Goal: Information Seeking & Learning: Learn about a topic

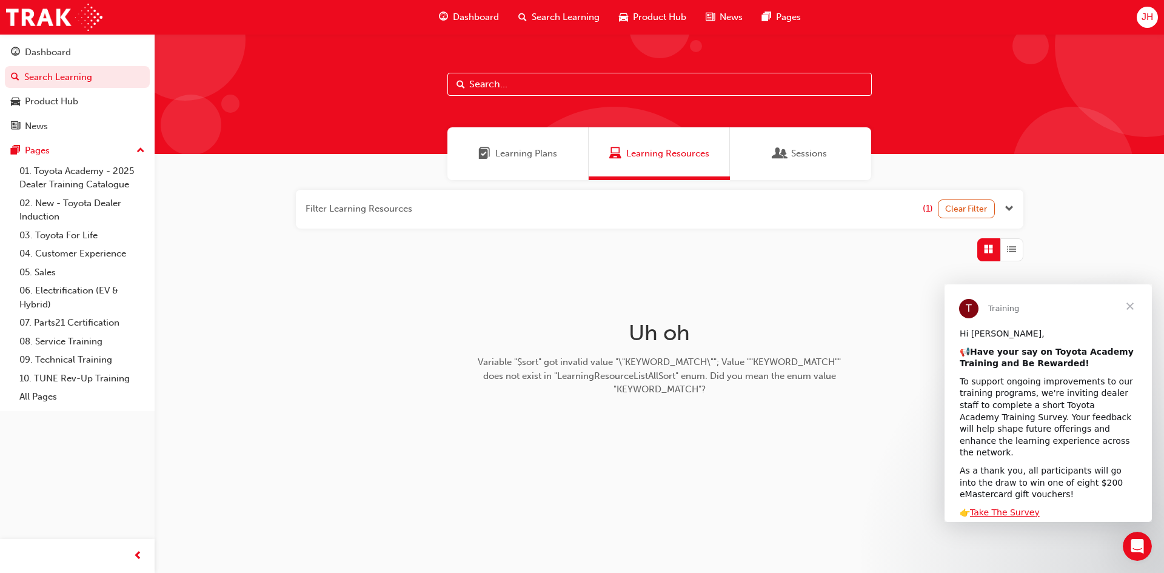
click at [1137, 298] on span "Close" at bounding box center [1130, 306] width 44 height 44
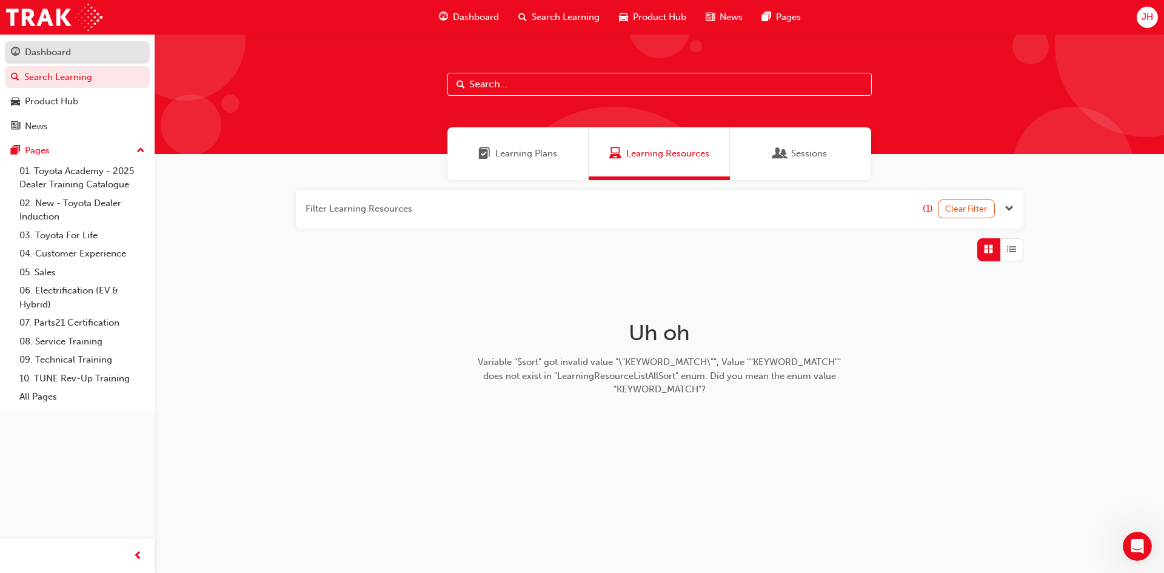
click at [59, 58] on div "Dashboard" at bounding box center [48, 52] width 46 height 14
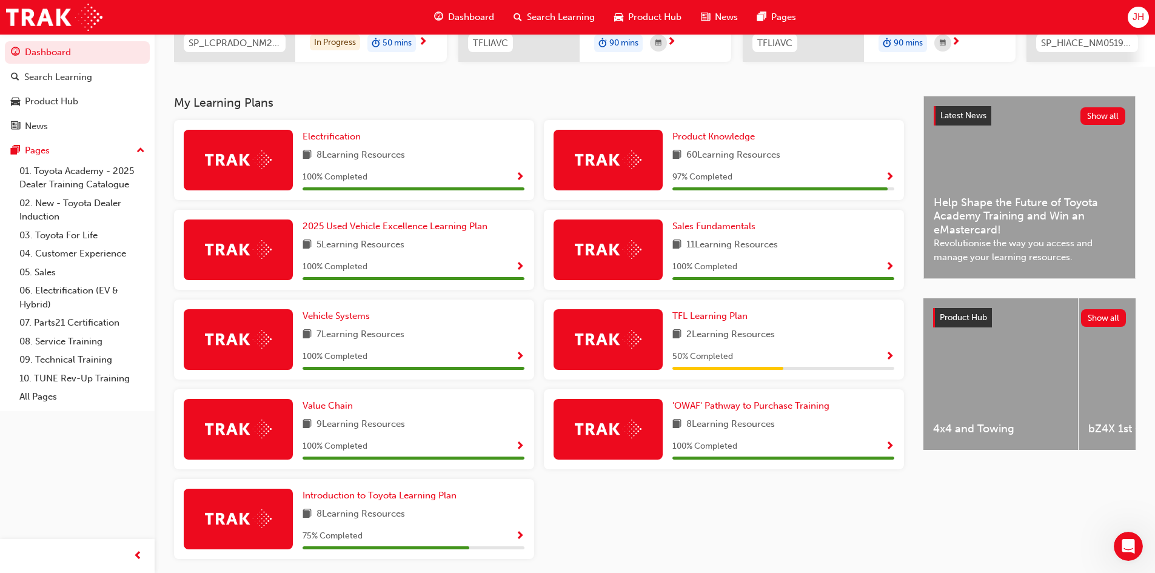
scroll to position [243, 0]
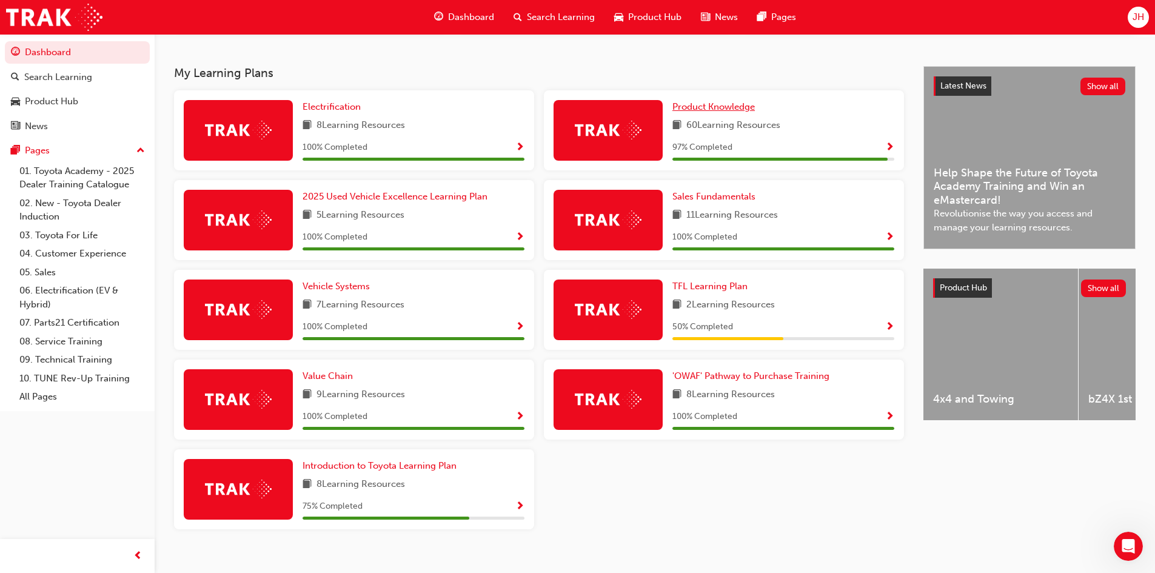
click at [684, 112] on span "Product Knowledge" at bounding box center [713, 106] width 82 height 11
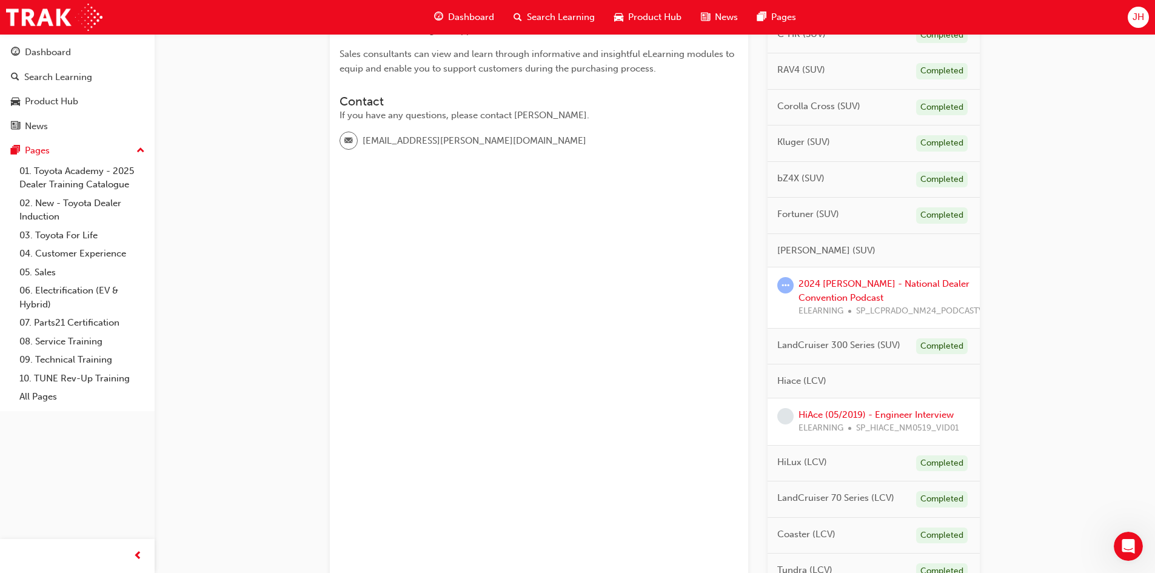
scroll to position [424, 0]
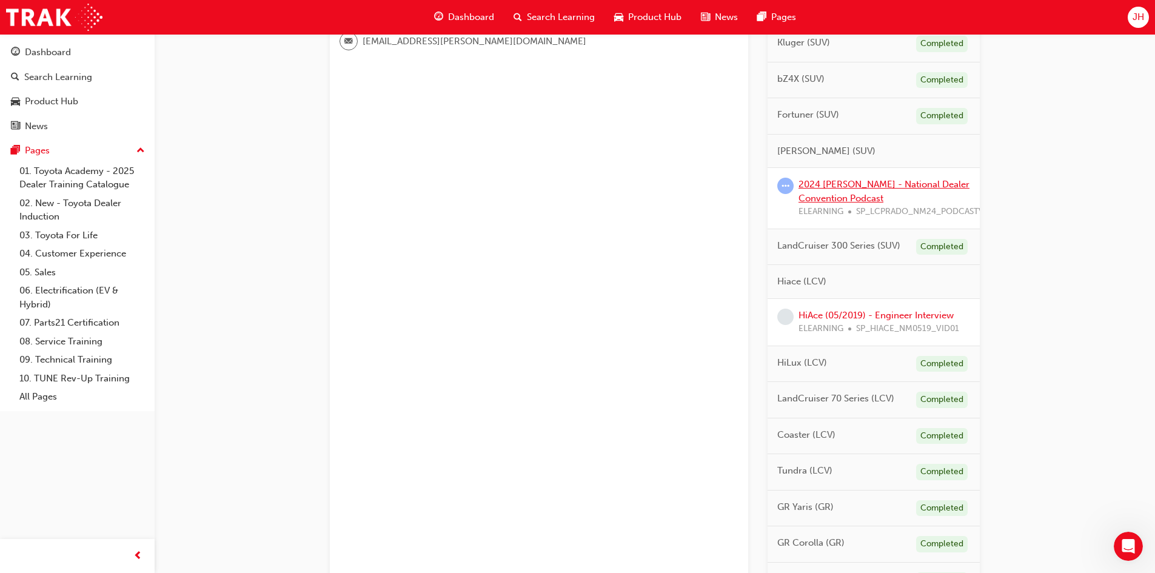
click at [842, 185] on link "2024 [PERSON_NAME] - National Dealer Convention Podcast" at bounding box center [883, 191] width 171 height 25
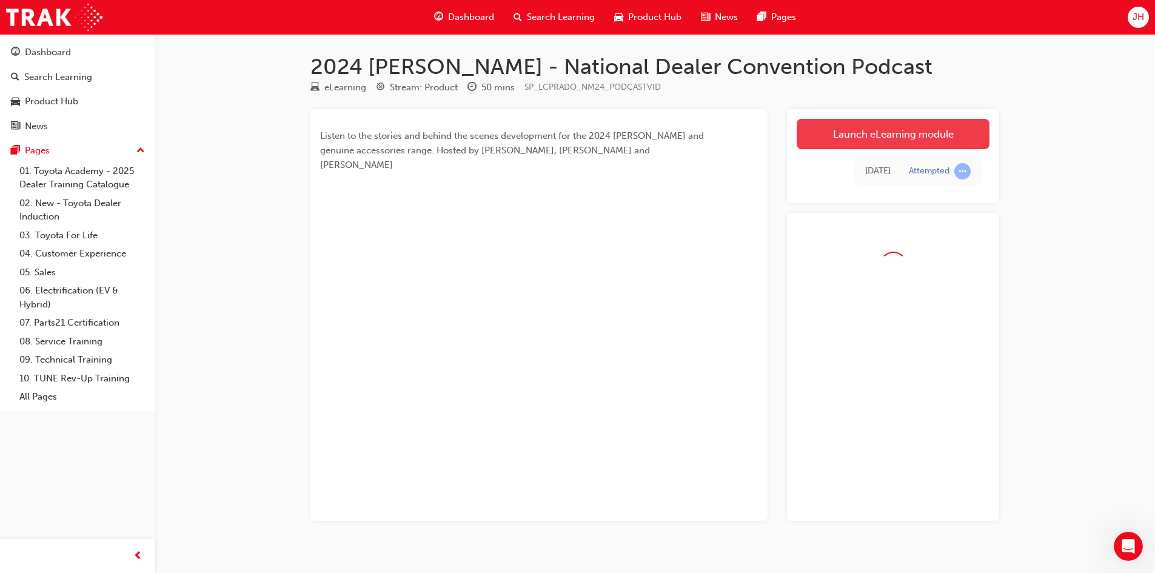
click at [904, 128] on link "Launch eLearning module" at bounding box center [893, 134] width 193 height 30
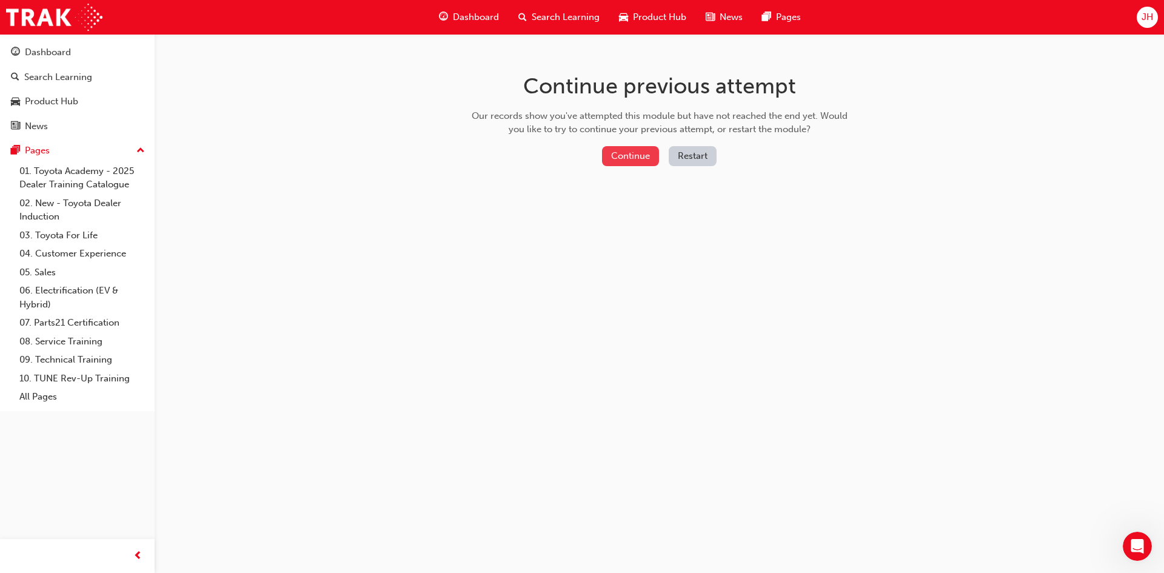
click at [622, 158] on button "Continue" at bounding box center [630, 156] width 57 height 20
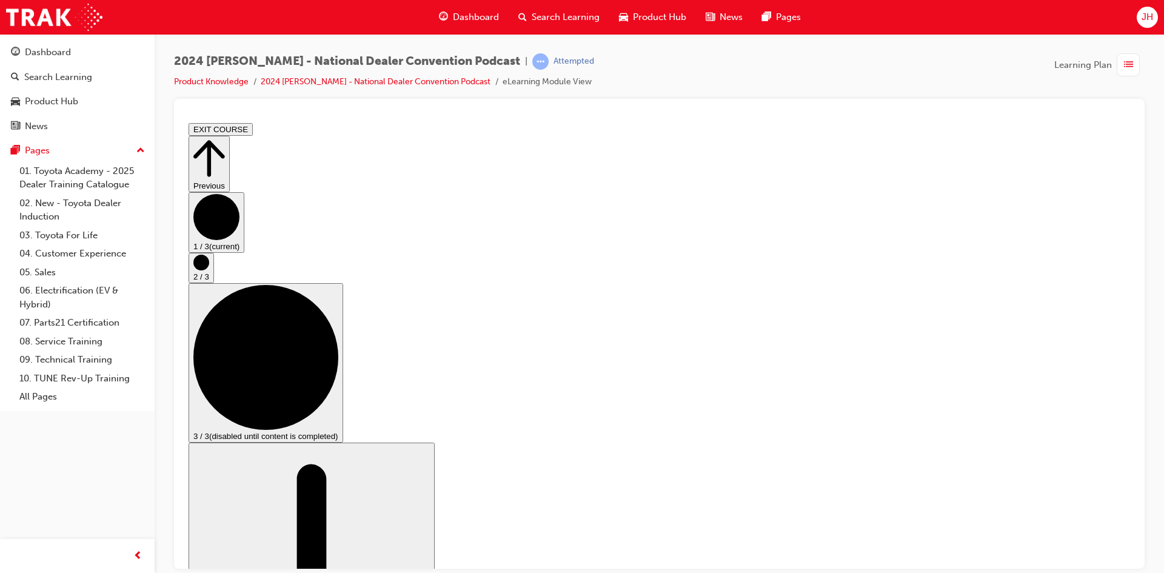
click at [209, 270] on circle "Step controls" at bounding box center [201, 262] width 16 height 16
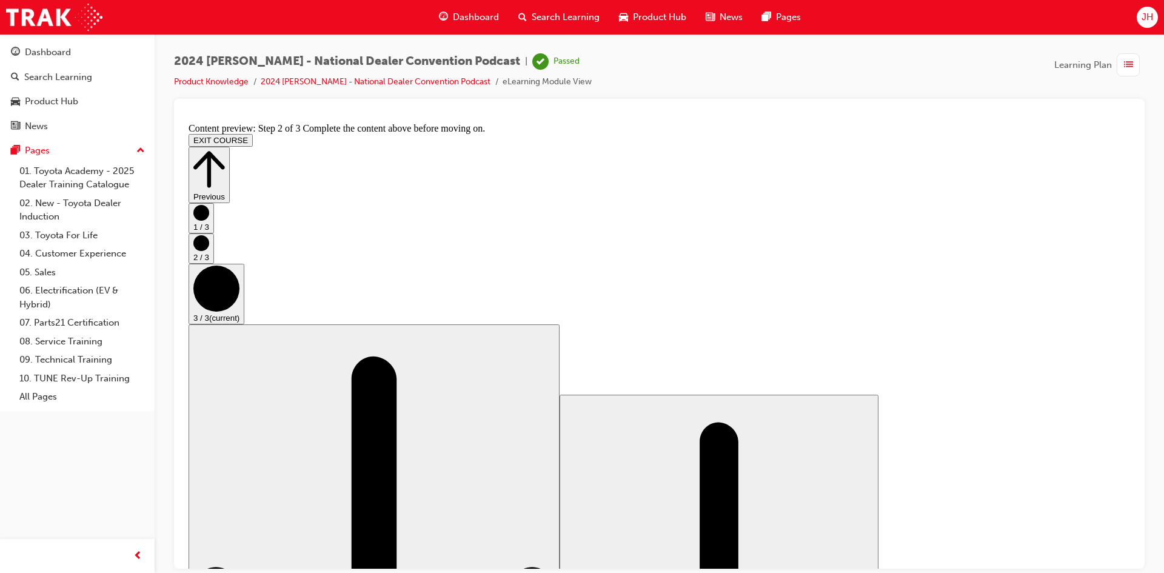
click at [253, 133] on button "EXIT COURSE" at bounding box center [221, 139] width 64 height 13
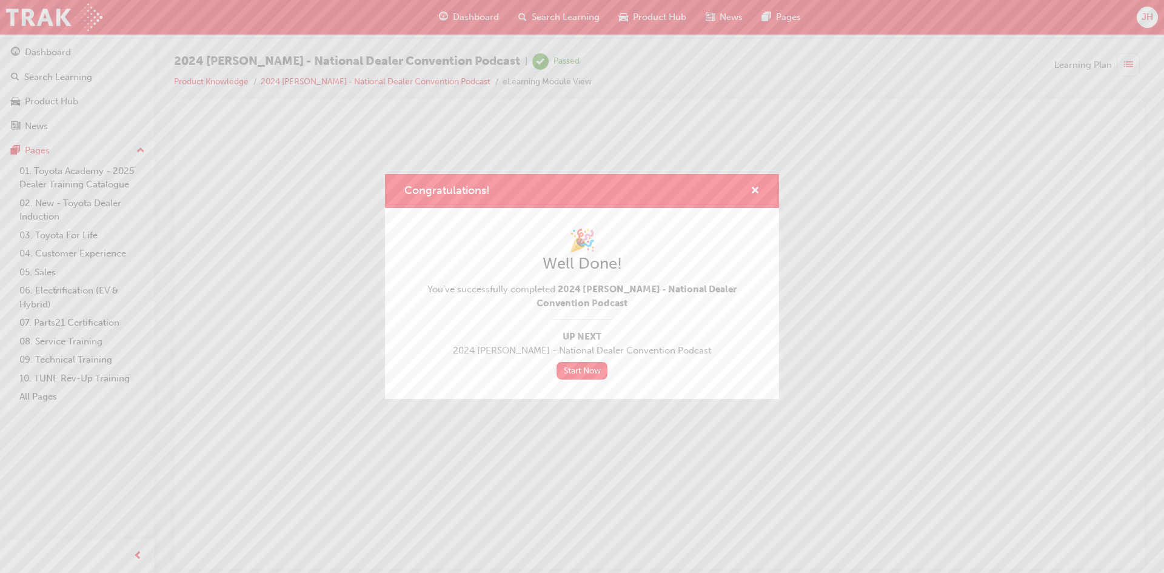
click at [760, 187] on div "Congratulations!" at bounding box center [582, 191] width 394 height 35
click at [753, 190] on span "cross-icon" at bounding box center [755, 191] width 9 height 11
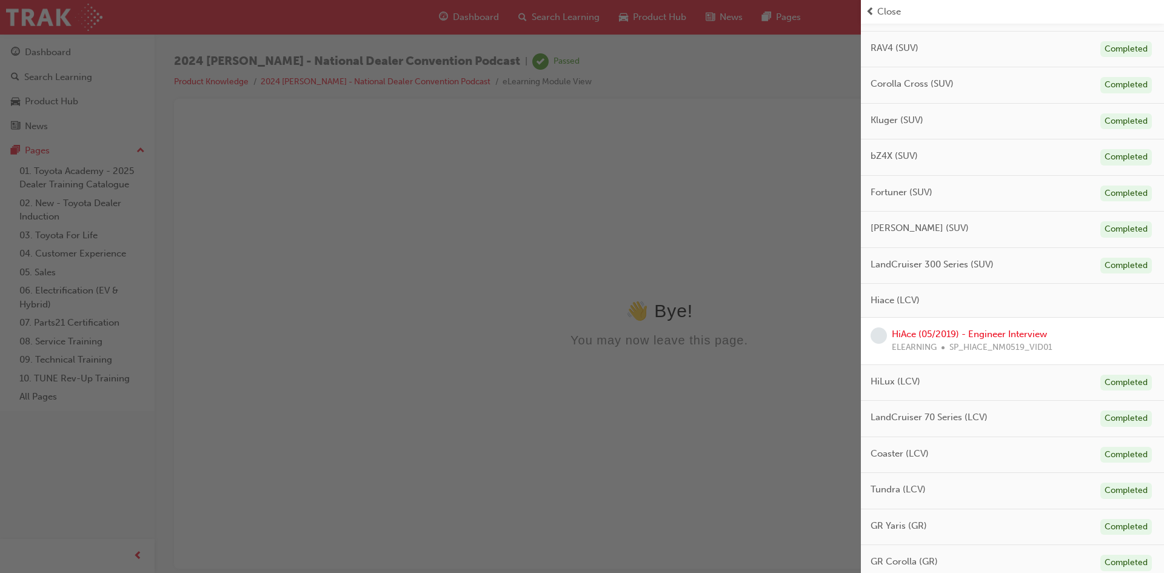
scroll to position [424, 0]
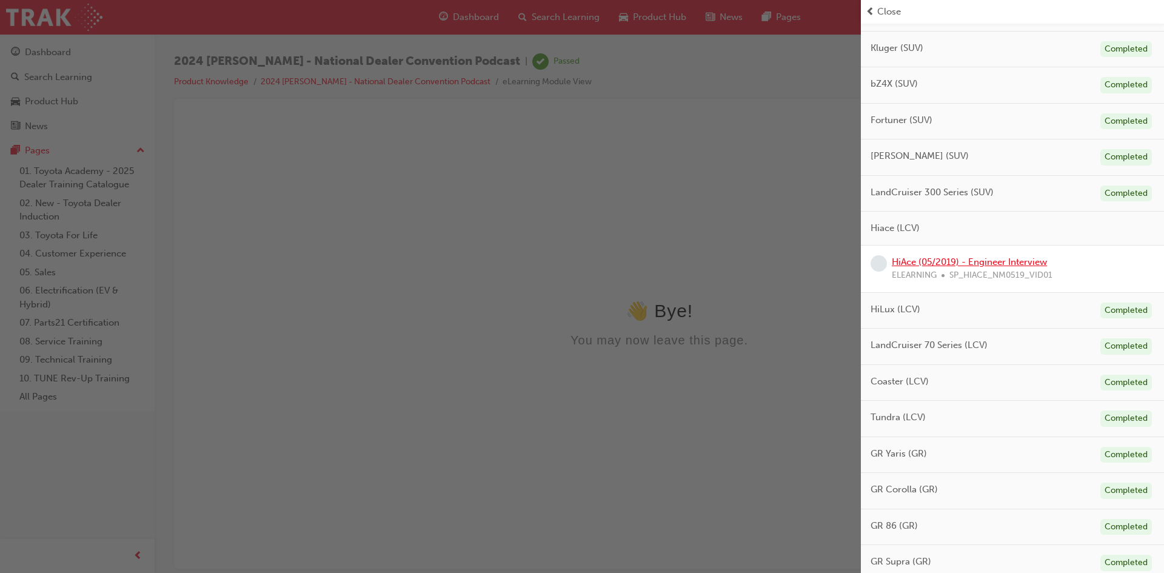
click at [1000, 256] on link "HiAce (05/2019) - Engineer Interview" at bounding box center [969, 261] width 155 height 11
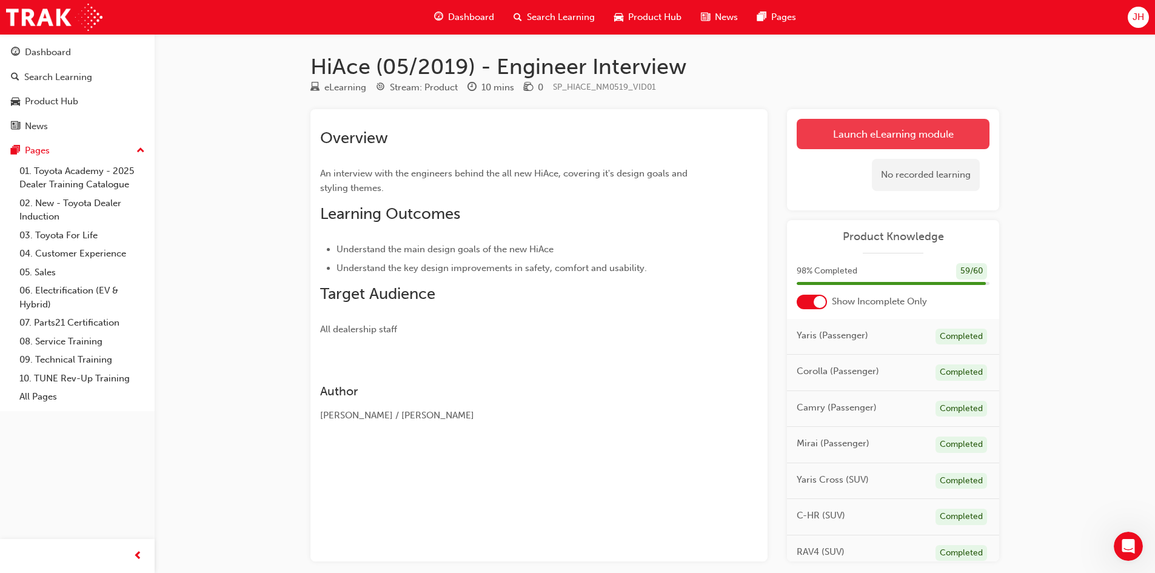
click at [830, 131] on link "Launch eLearning module" at bounding box center [893, 134] width 193 height 30
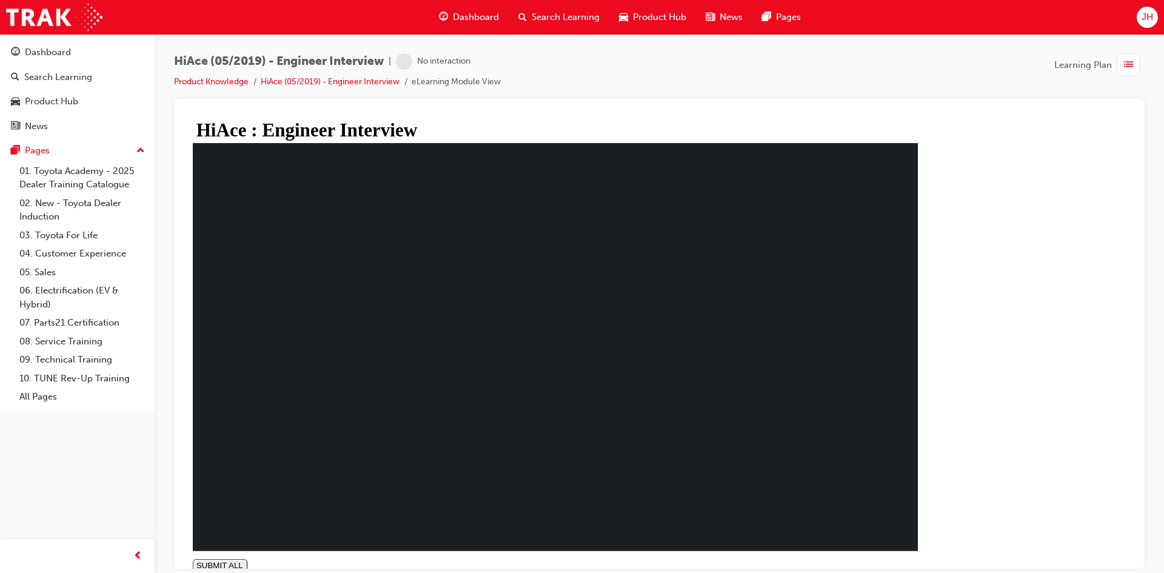
type input "0.009"
drag, startPoint x: 429, startPoint y: 216, endPoint x: 644, endPoint y: 215, distance: 215.2
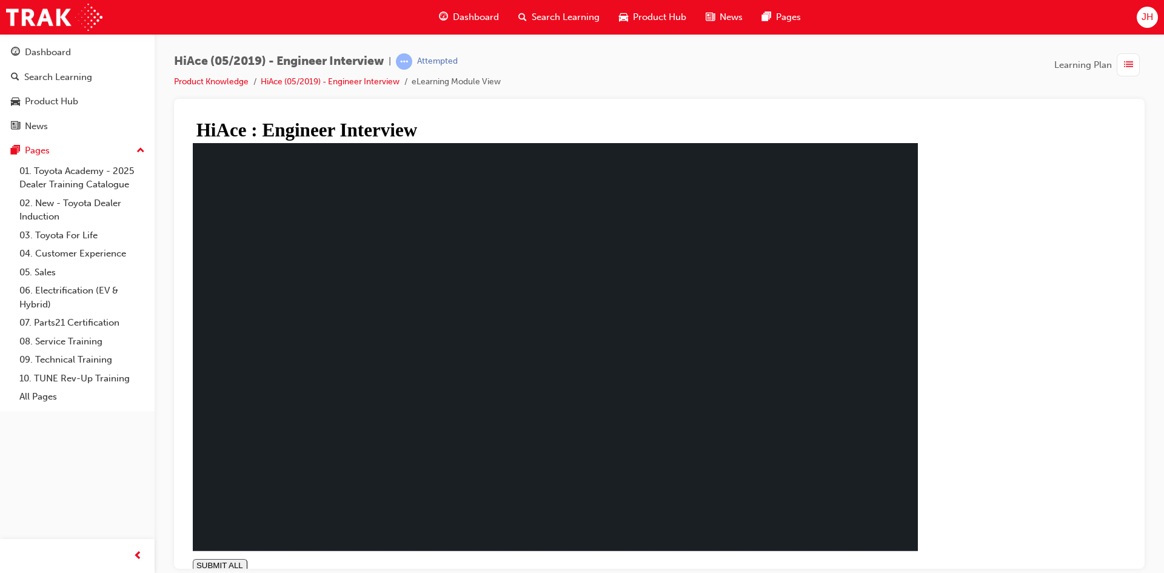
drag, startPoint x: 372, startPoint y: 206, endPoint x: 640, endPoint y: 207, distance: 267.4
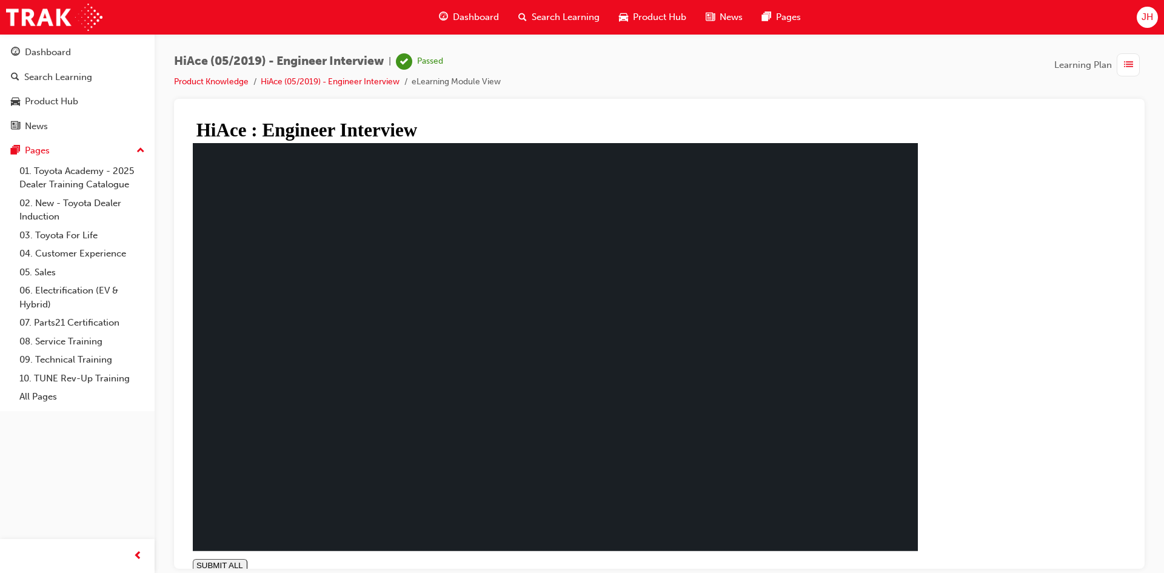
click at [82, 45] on div "Dashboard" at bounding box center [77, 52] width 133 height 15
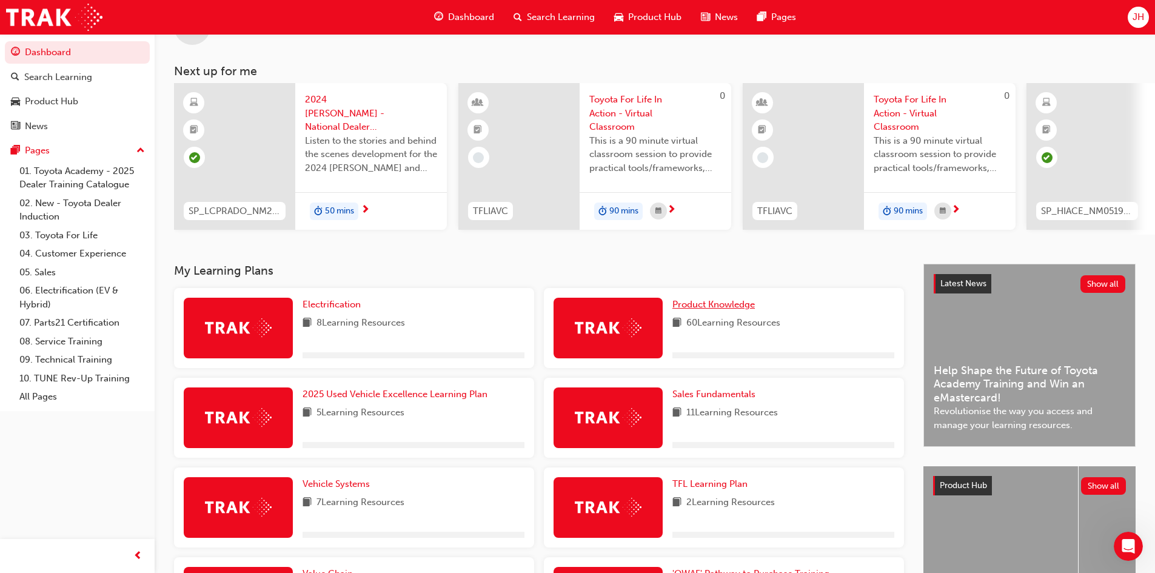
scroll to position [121, 0]
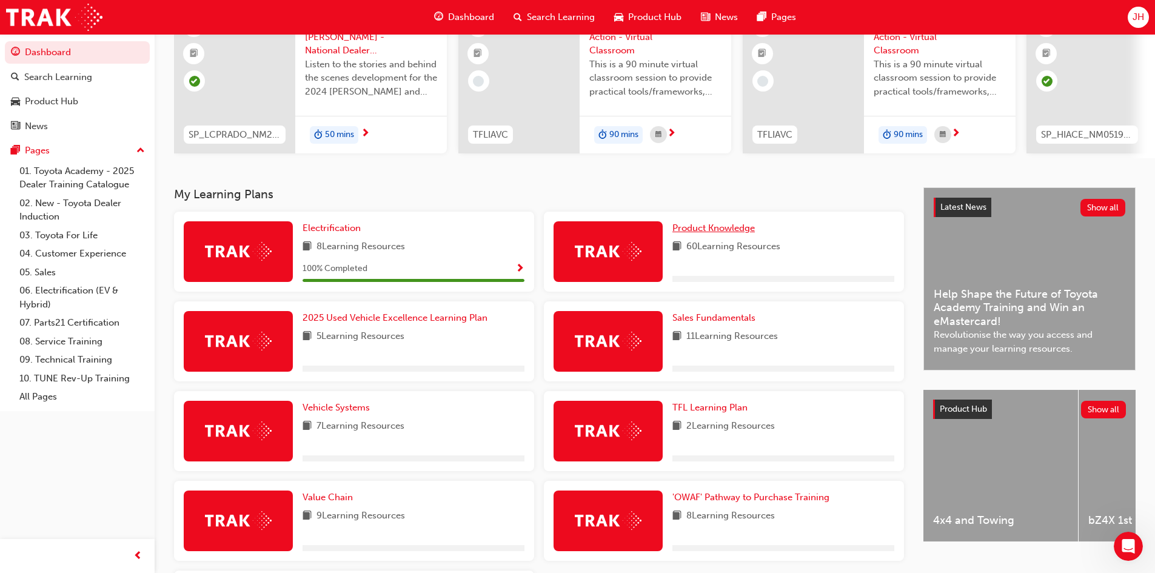
click at [712, 230] on span "Product Knowledge" at bounding box center [713, 228] width 82 height 11
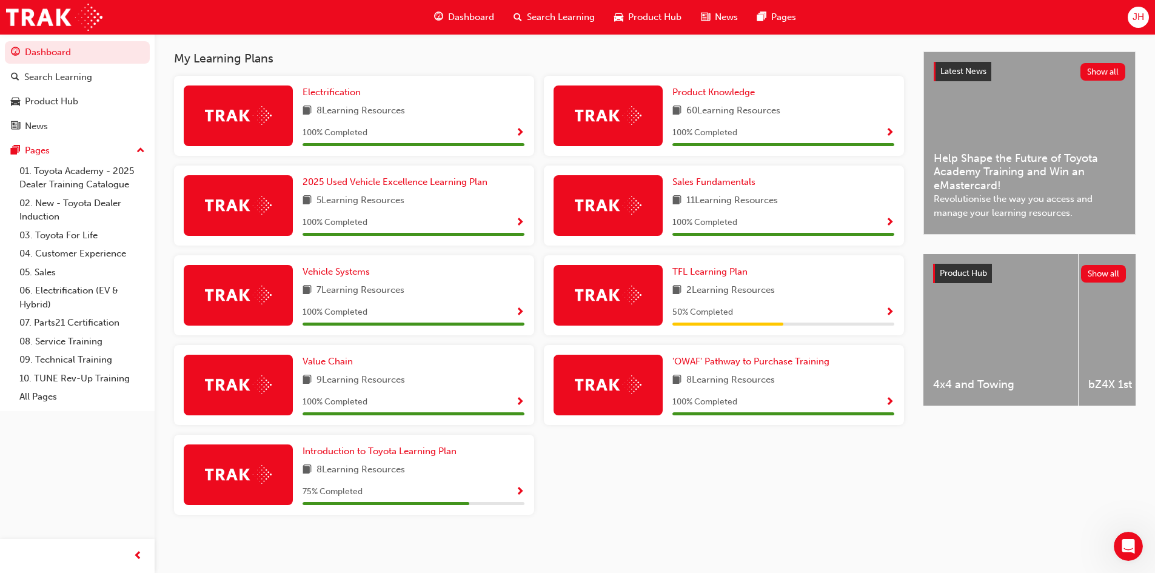
scroll to position [258, 0]
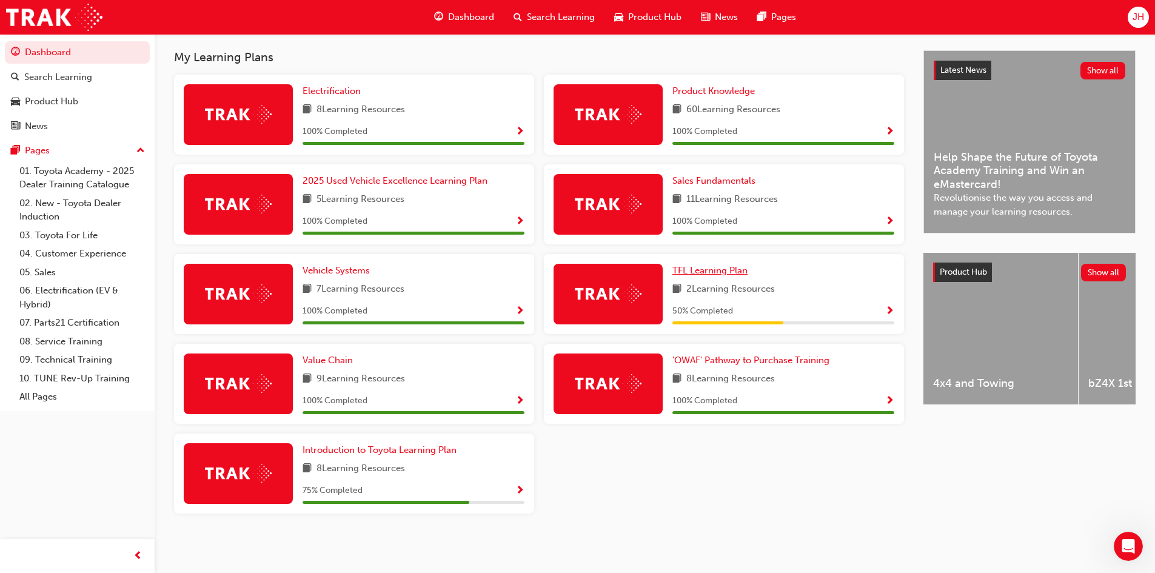
click at [738, 265] on span "TFL Learning Plan" at bounding box center [709, 270] width 75 height 11
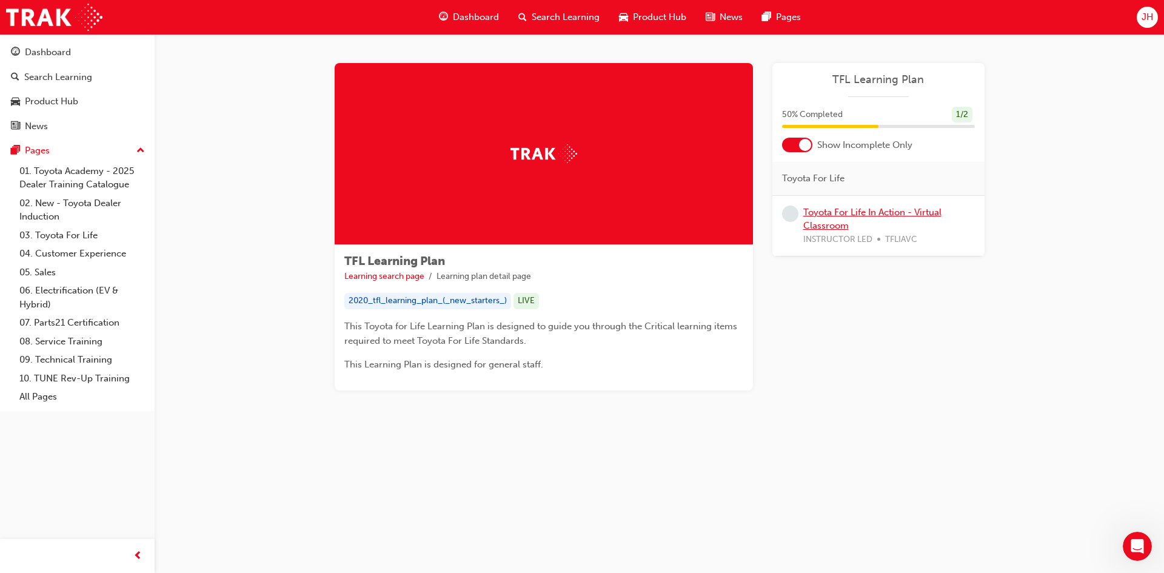
click at [836, 217] on link "Toyota For Life In Action - Virtual Classroom" at bounding box center [872, 219] width 138 height 25
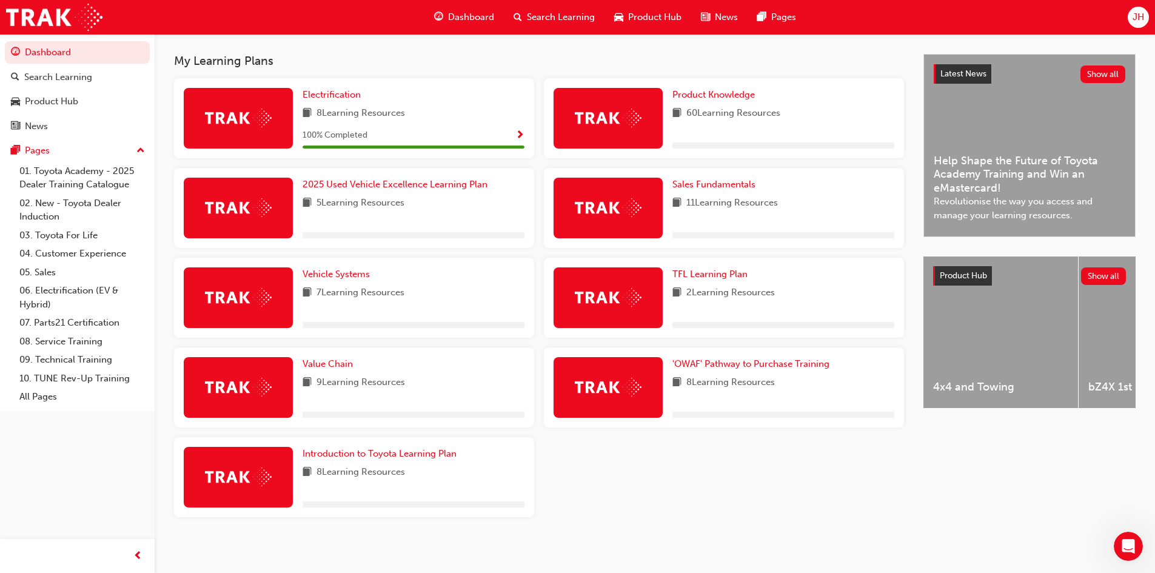
scroll to position [258, 0]
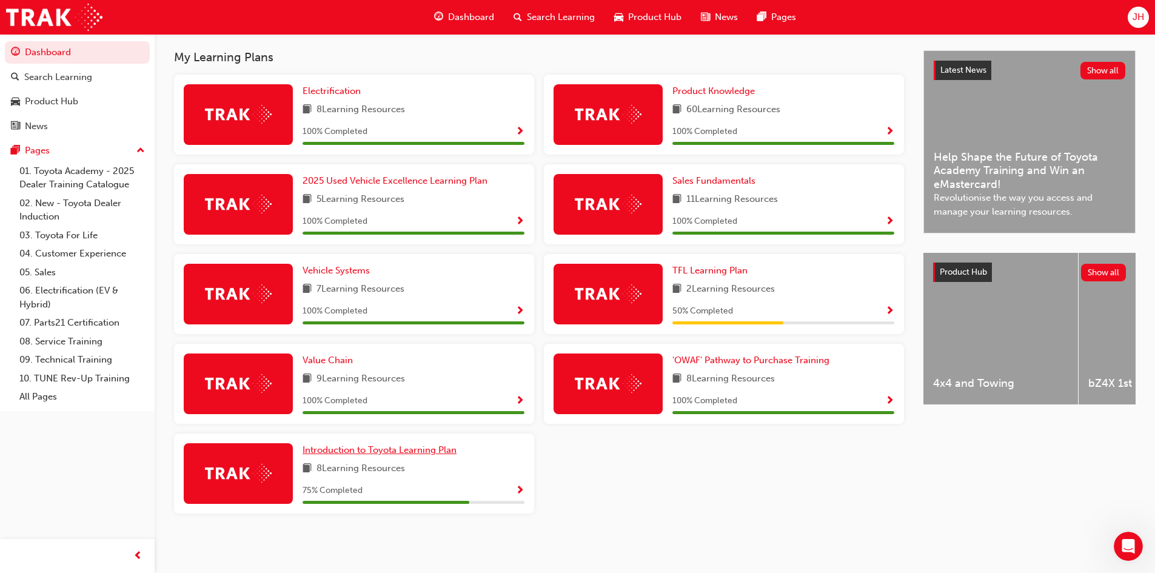
click at [329, 452] on span "Introduction to Toyota Learning Plan" at bounding box center [380, 449] width 154 height 11
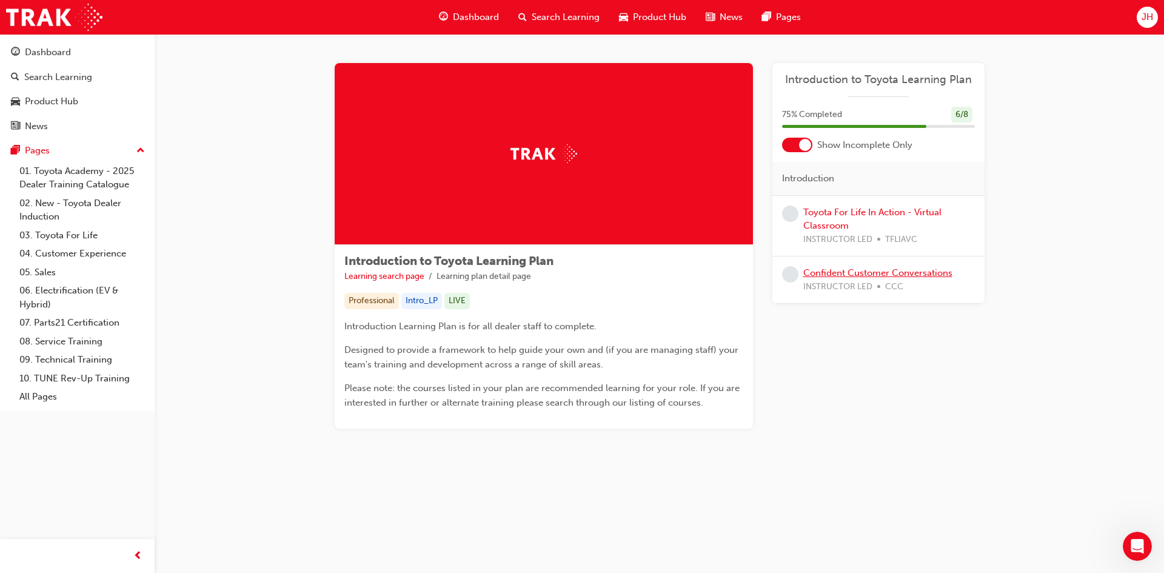
click at [852, 276] on link "Confident Customer Conversations" at bounding box center [877, 272] width 149 height 11
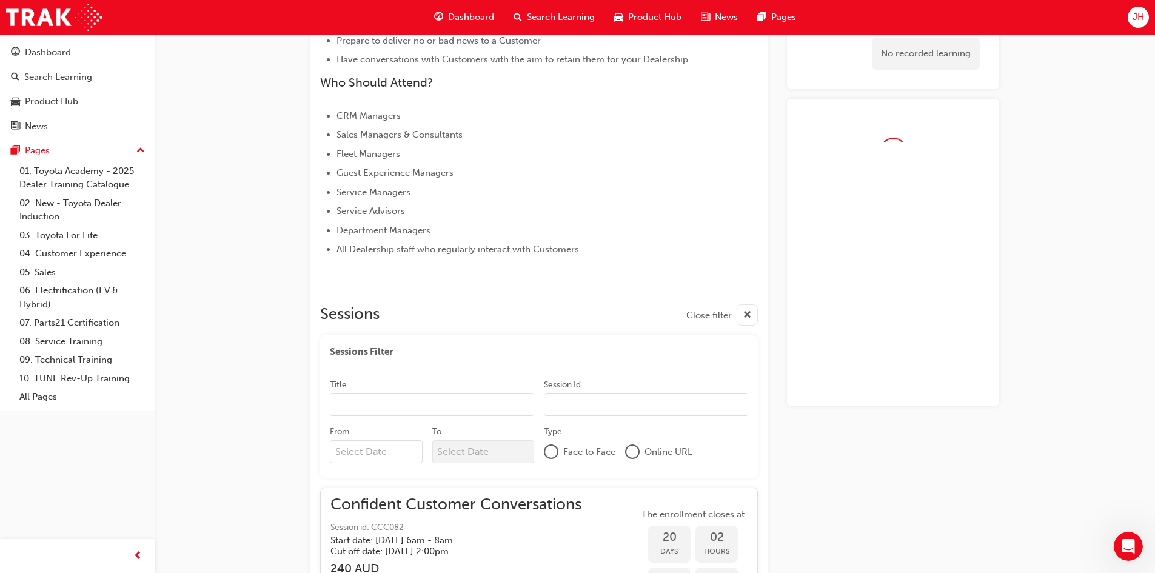
scroll to position [506, 0]
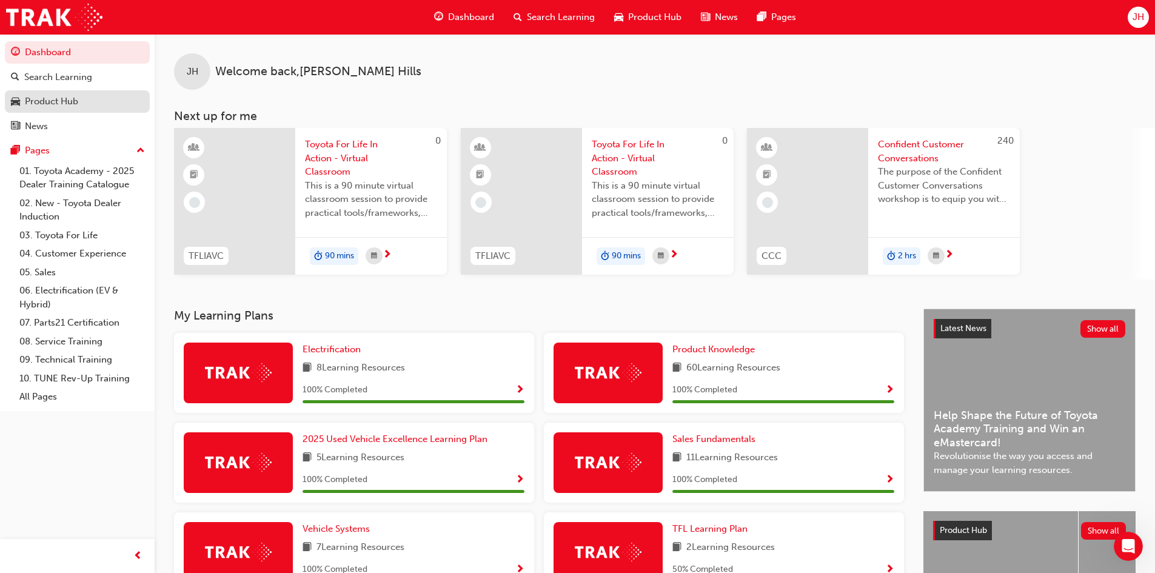
click at [67, 96] on div "Product Hub" at bounding box center [51, 102] width 53 height 14
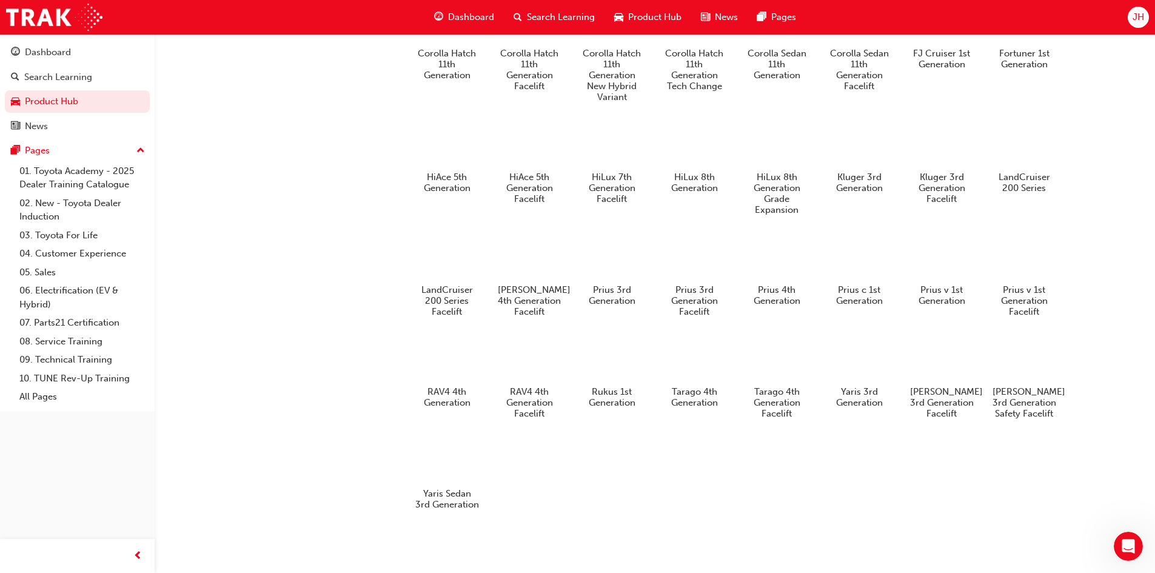
scroll to position [638, 0]
click at [593, 354] on div at bounding box center [611, 358] width 67 height 49
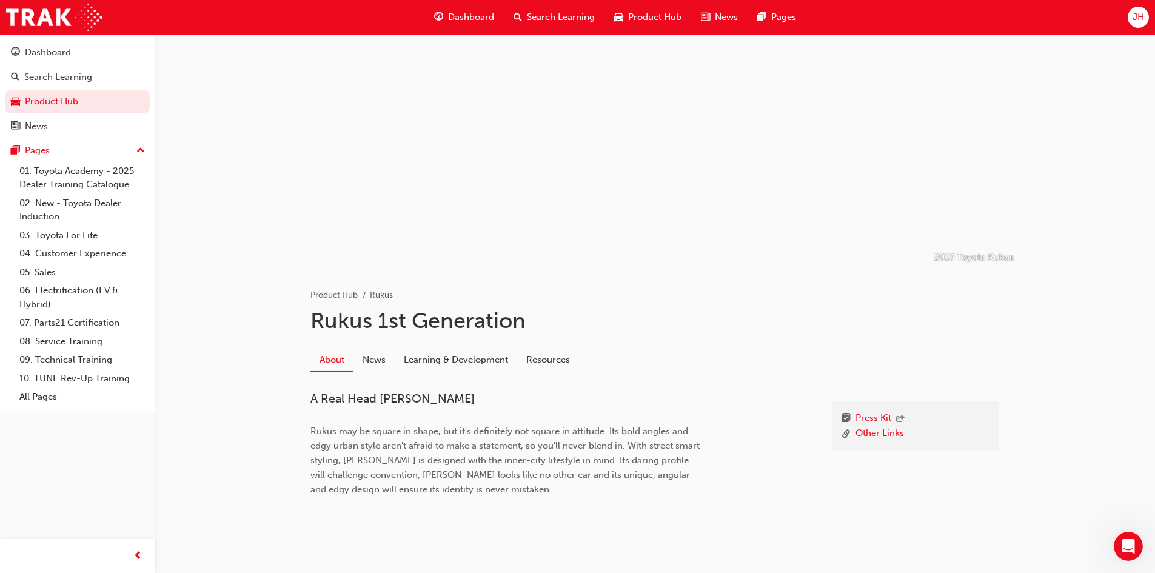
scroll to position [29, 0]
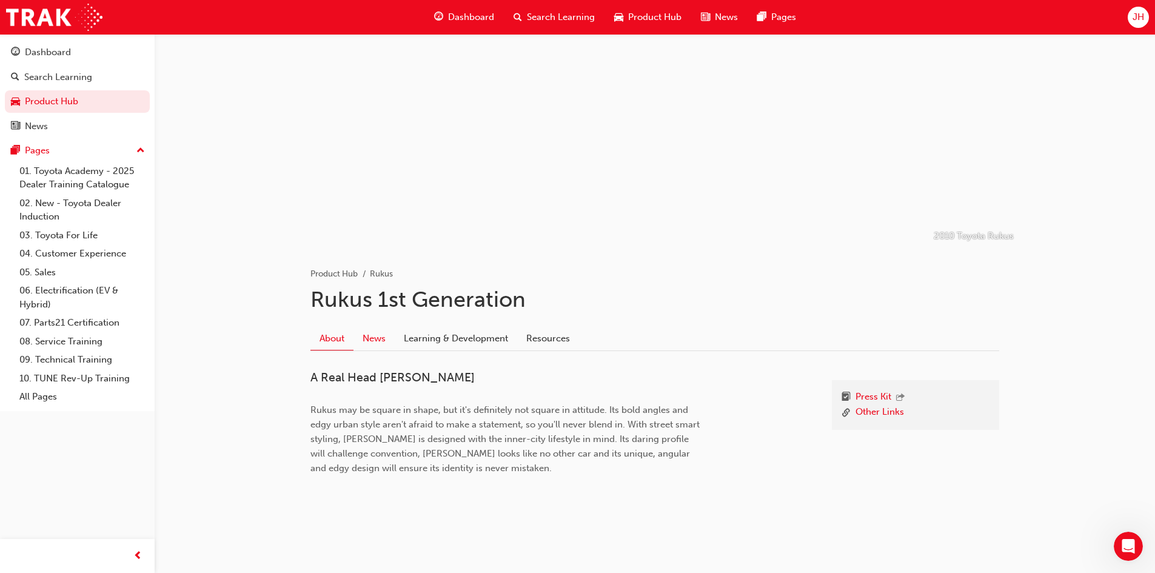
click at [363, 340] on link "News" at bounding box center [373, 338] width 41 height 23
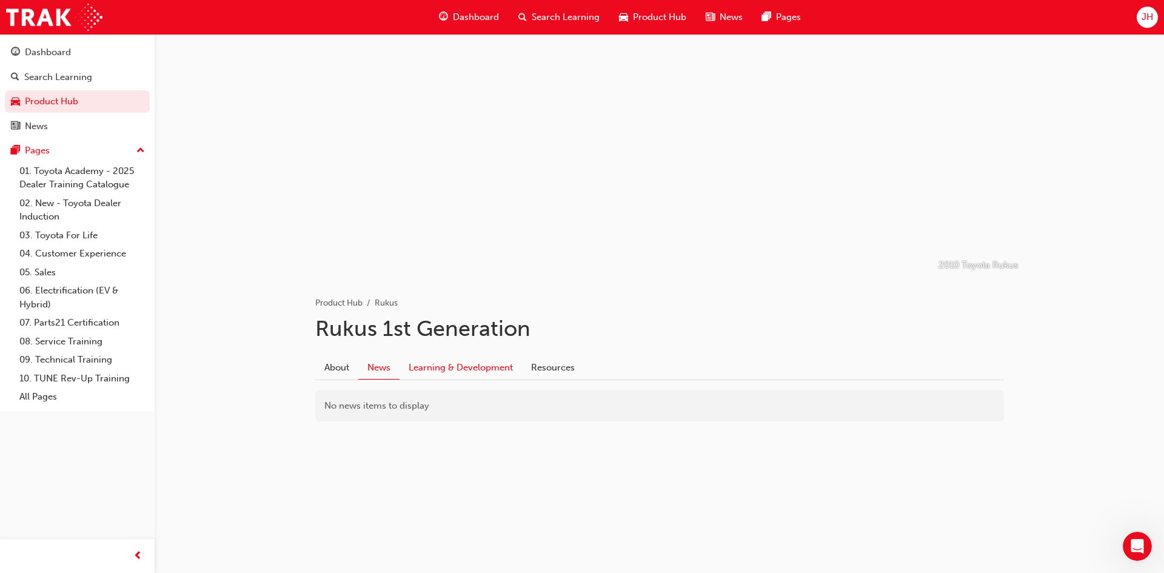
click at [448, 365] on link "Learning & Development" at bounding box center [461, 367] width 122 height 23
click at [559, 364] on link "Resources" at bounding box center [553, 367] width 62 height 23
click at [335, 369] on link "About" at bounding box center [336, 367] width 43 height 23
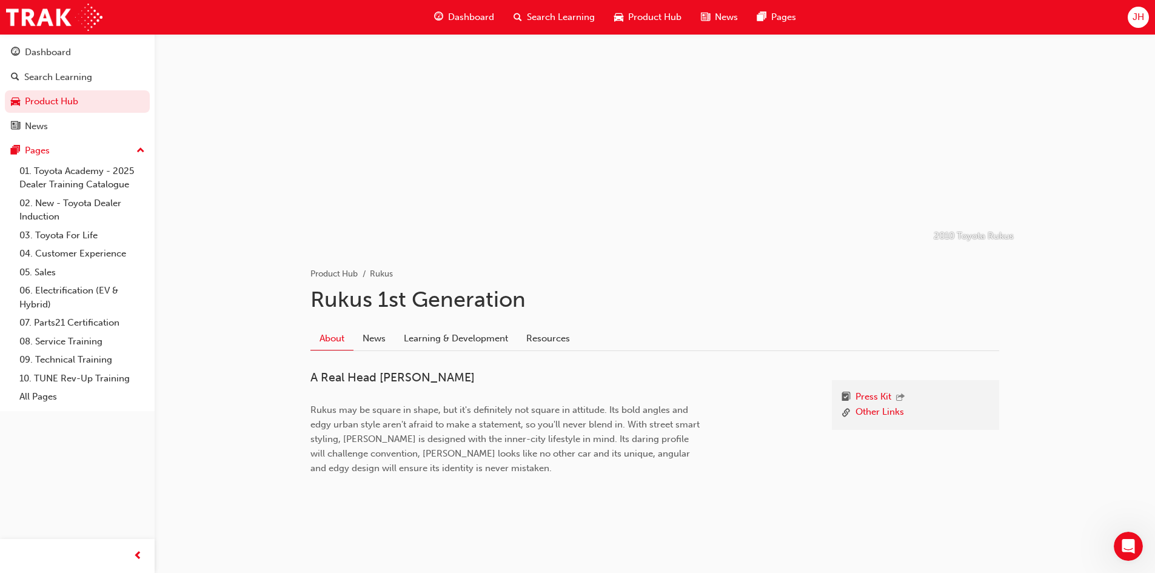
scroll to position [638, 0]
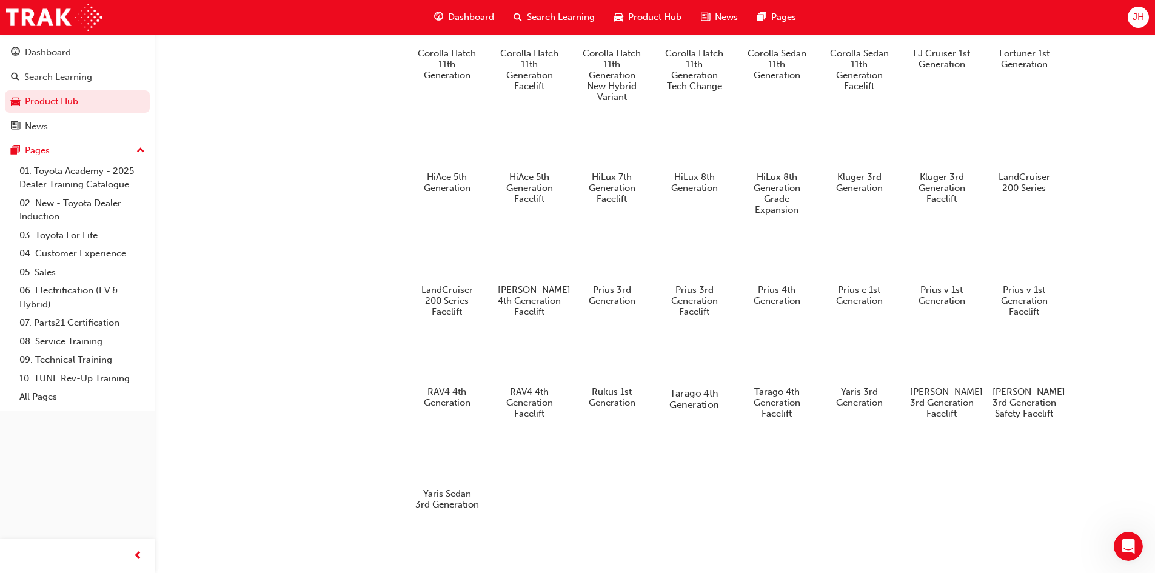
click at [684, 357] on div at bounding box center [693, 358] width 67 height 49
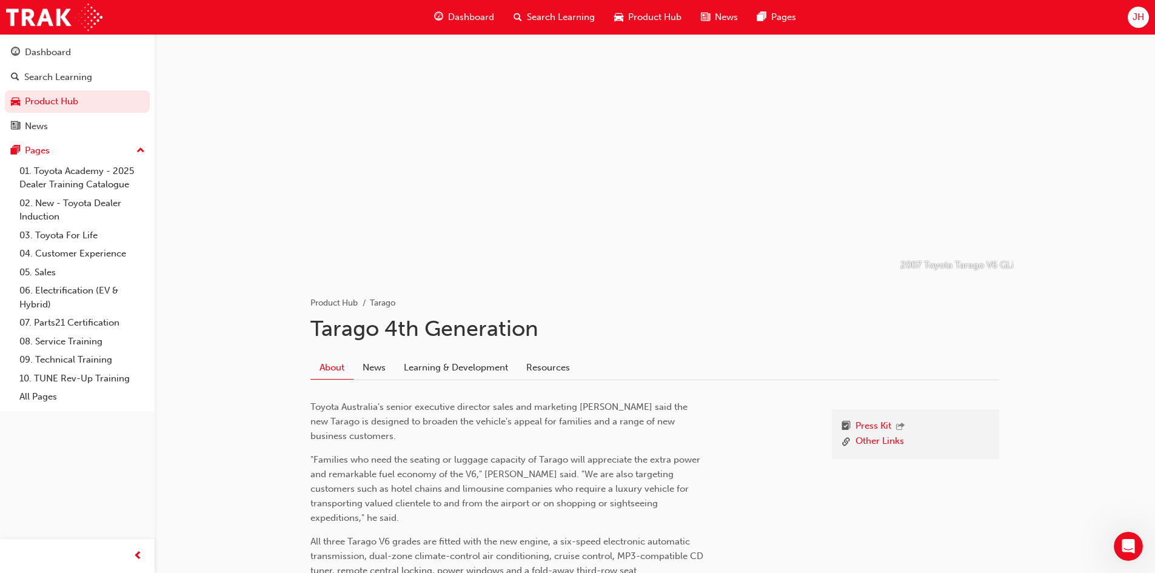
scroll to position [638, 0]
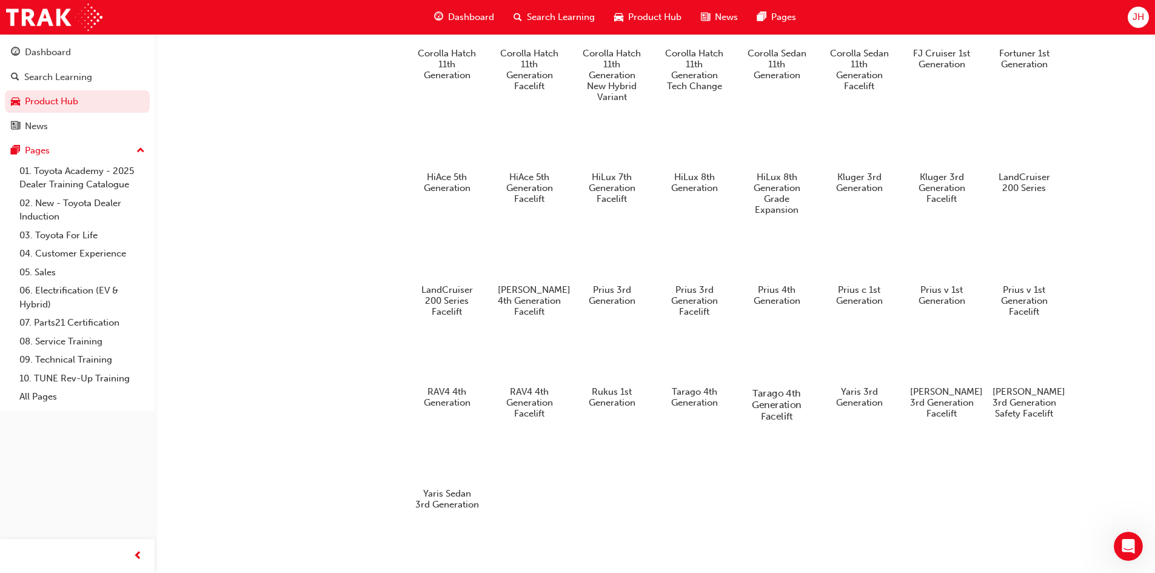
click at [749, 344] on div at bounding box center [776, 357] width 67 height 49
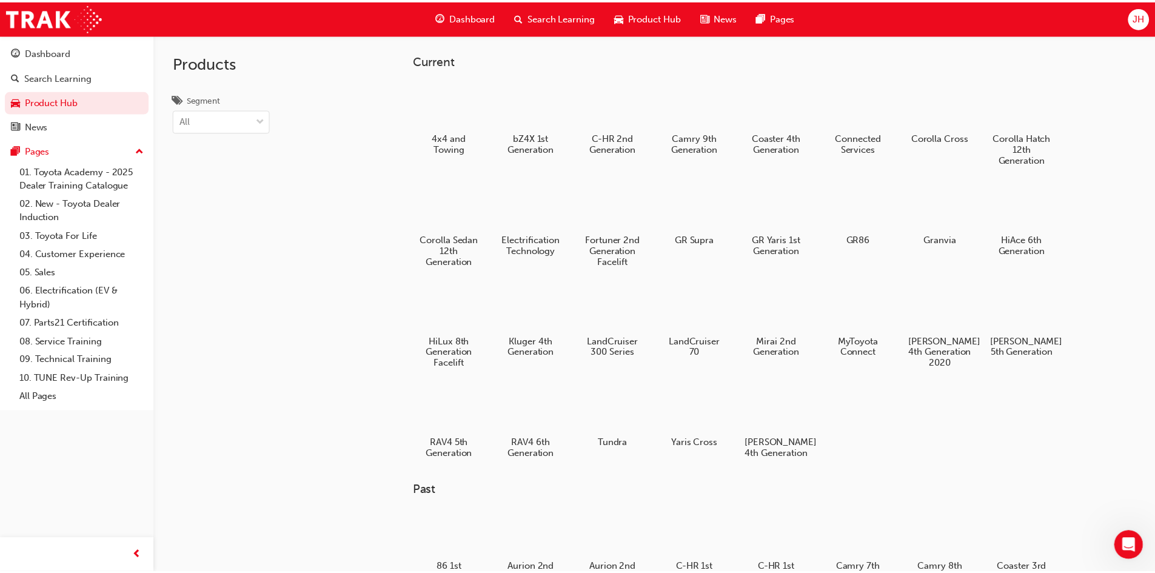
scroll to position [638, 0]
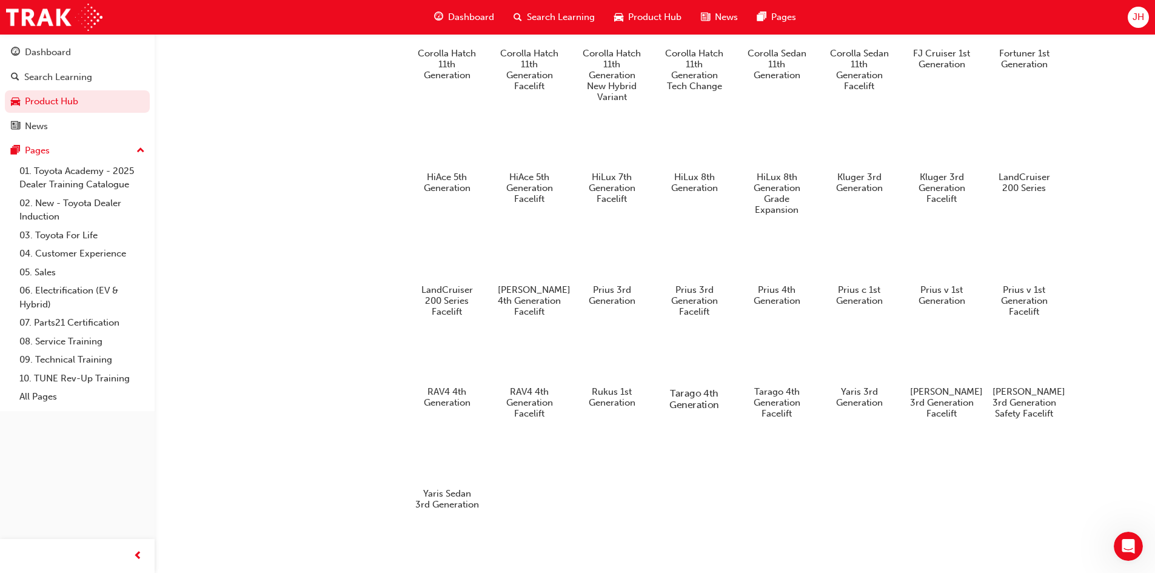
click at [700, 344] on div at bounding box center [693, 358] width 67 height 49
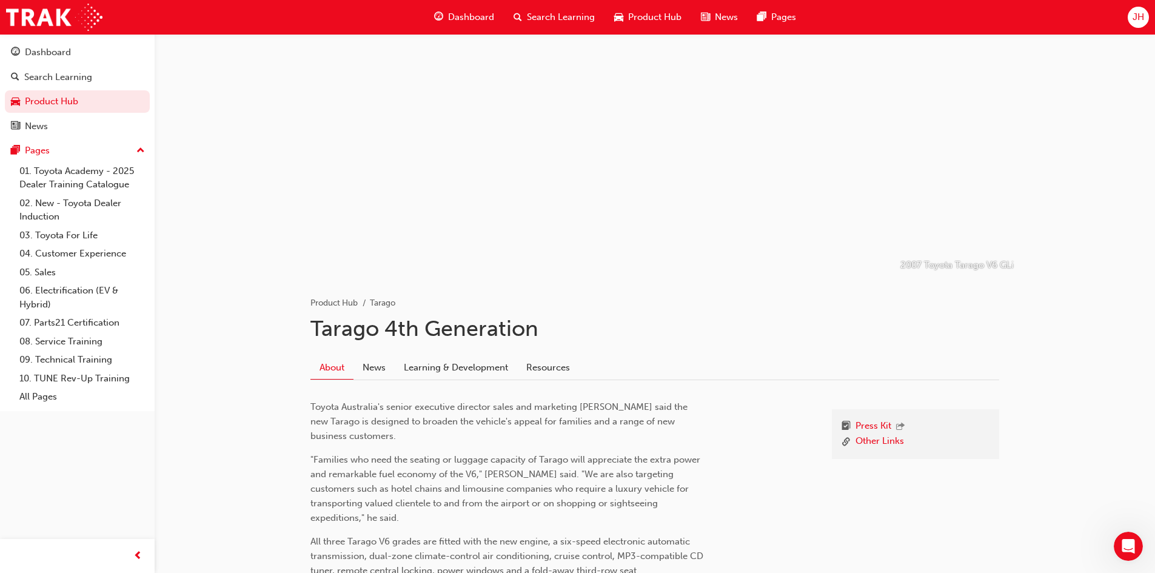
scroll to position [638, 0]
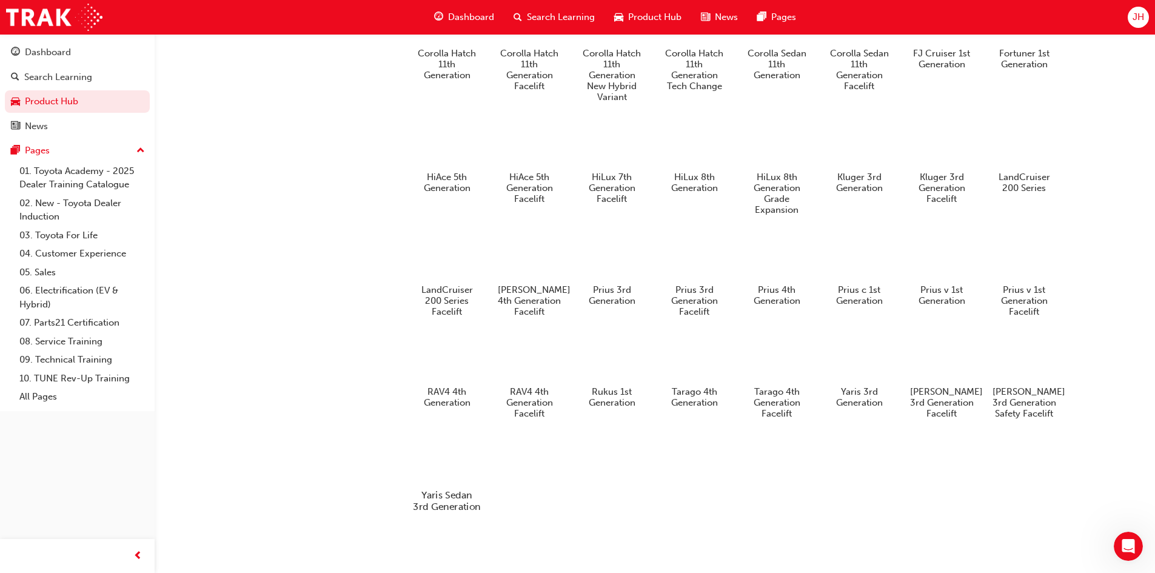
click at [454, 463] on div at bounding box center [446, 460] width 67 height 49
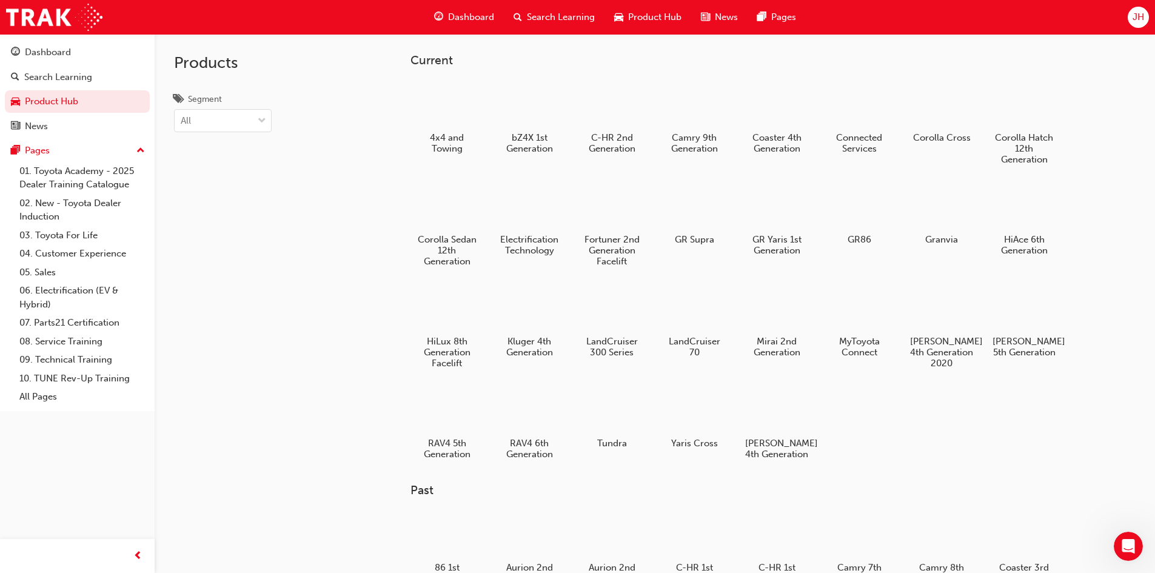
scroll to position [638, 0]
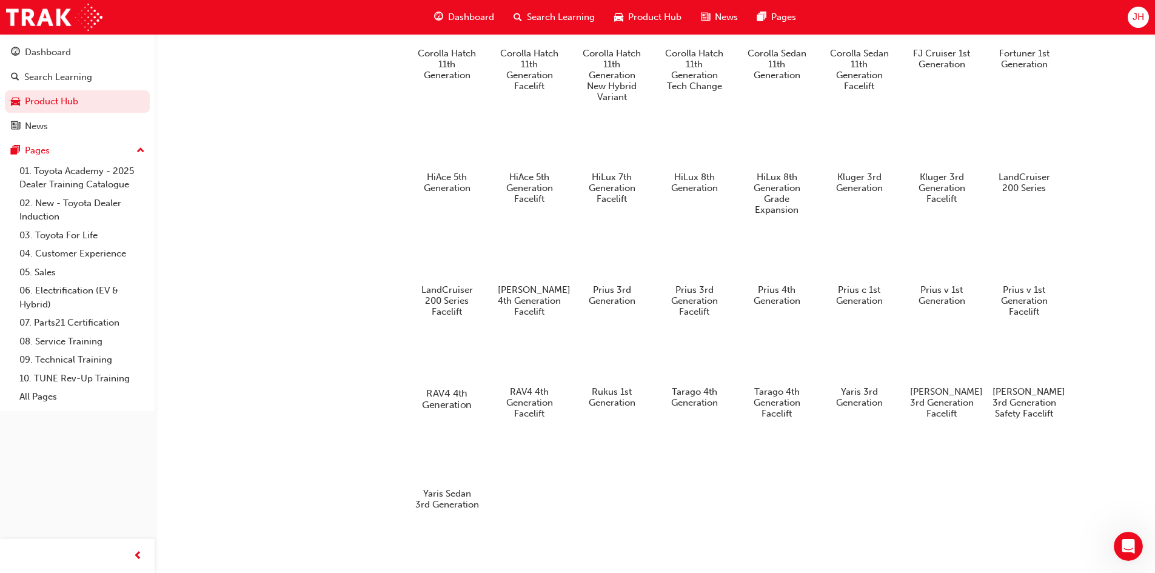
click at [424, 348] on div at bounding box center [446, 358] width 67 height 49
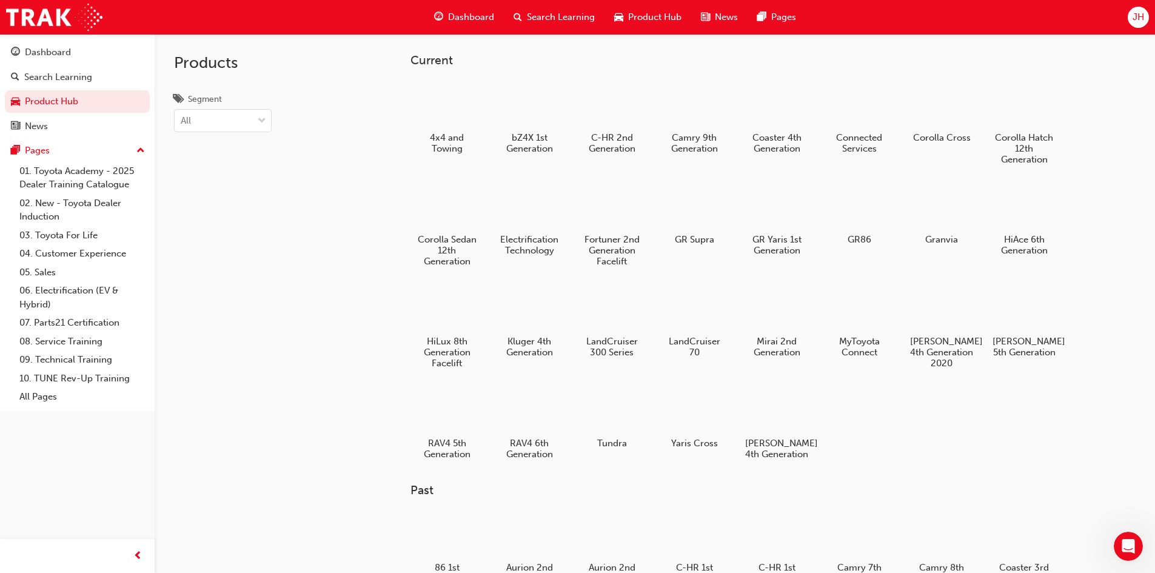
scroll to position [638, 0]
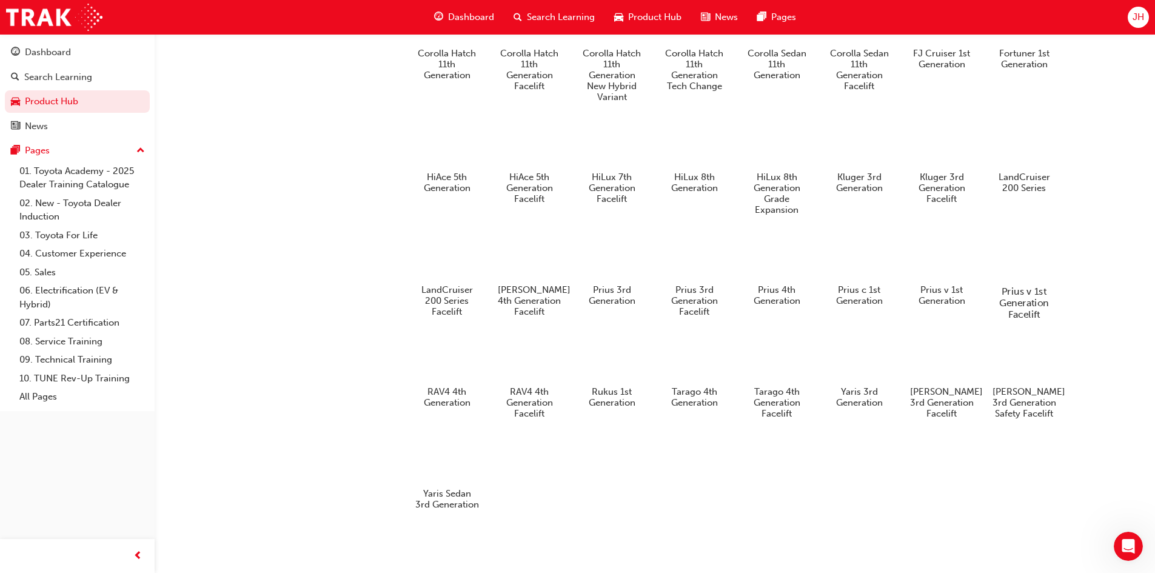
click at [1018, 263] on div at bounding box center [1023, 256] width 67 height 49
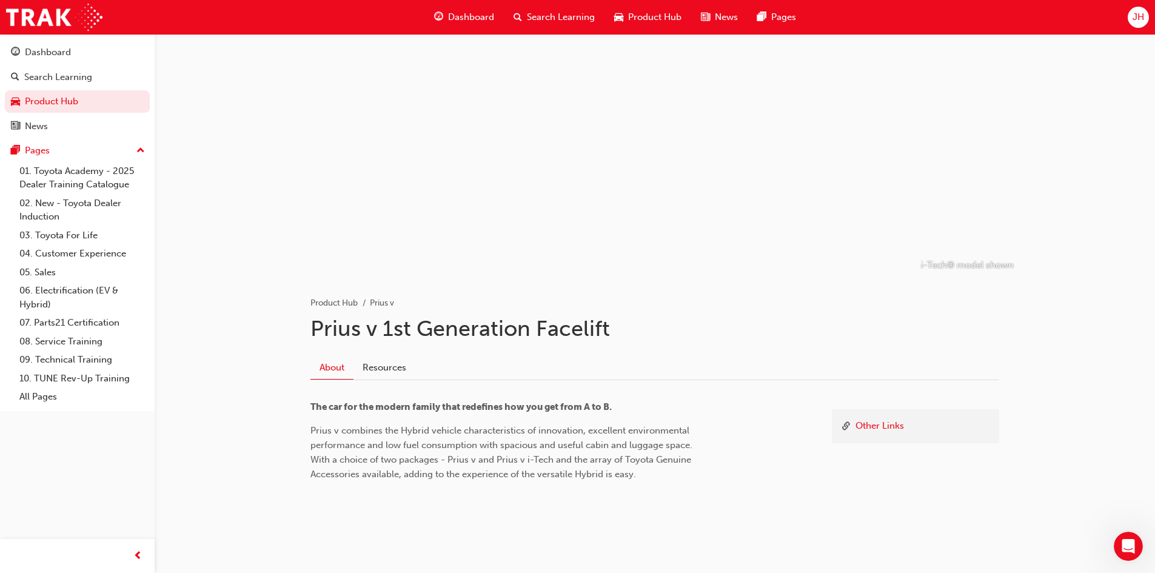
scroll to position [638, 0]
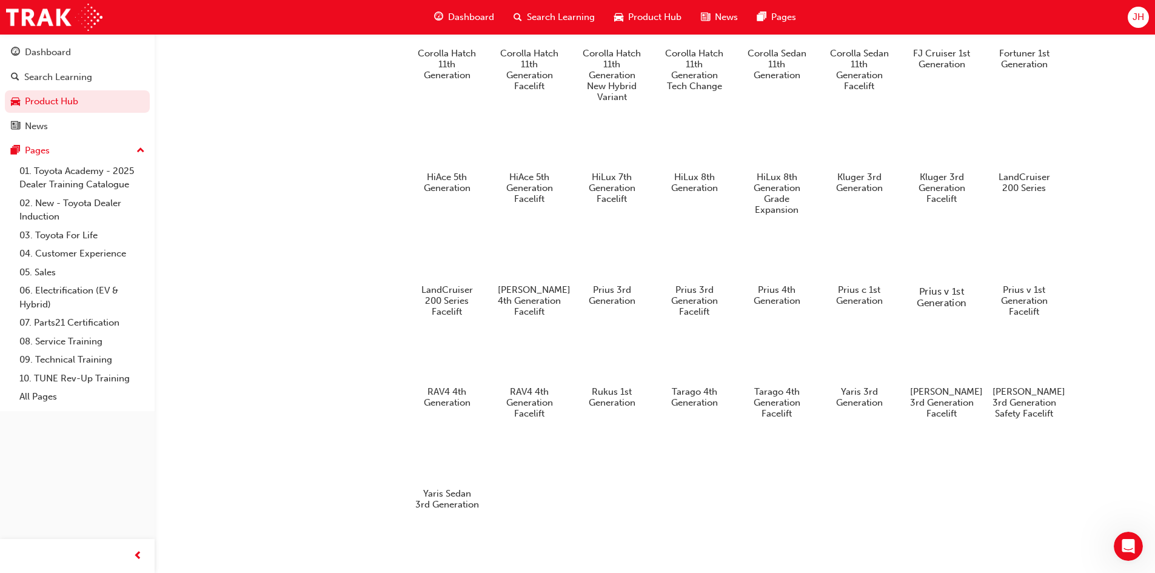
click at [939, 245] on div at bounding box center [941, 256] width 67 height 49
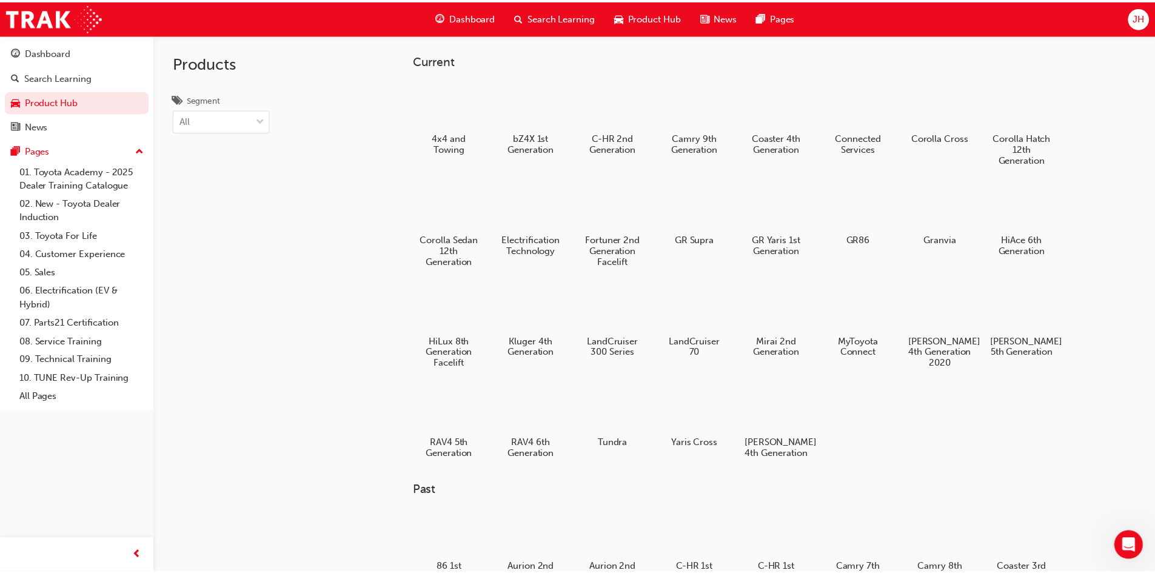
scroll to position [638, 0]
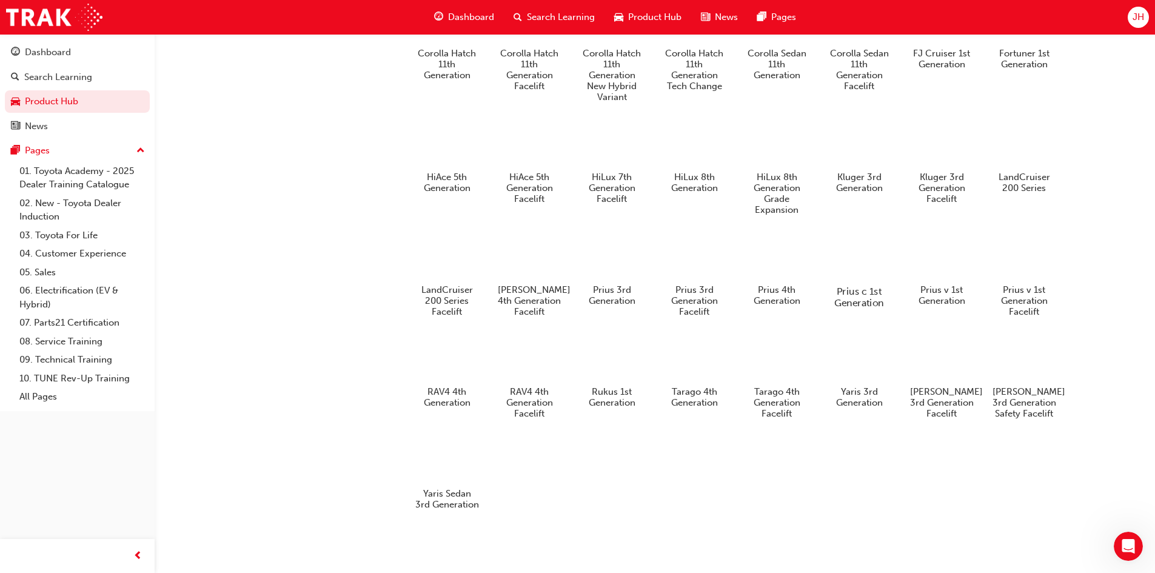
click at [867, 250] on div at bounding box center [858, 256] width 67 height 49
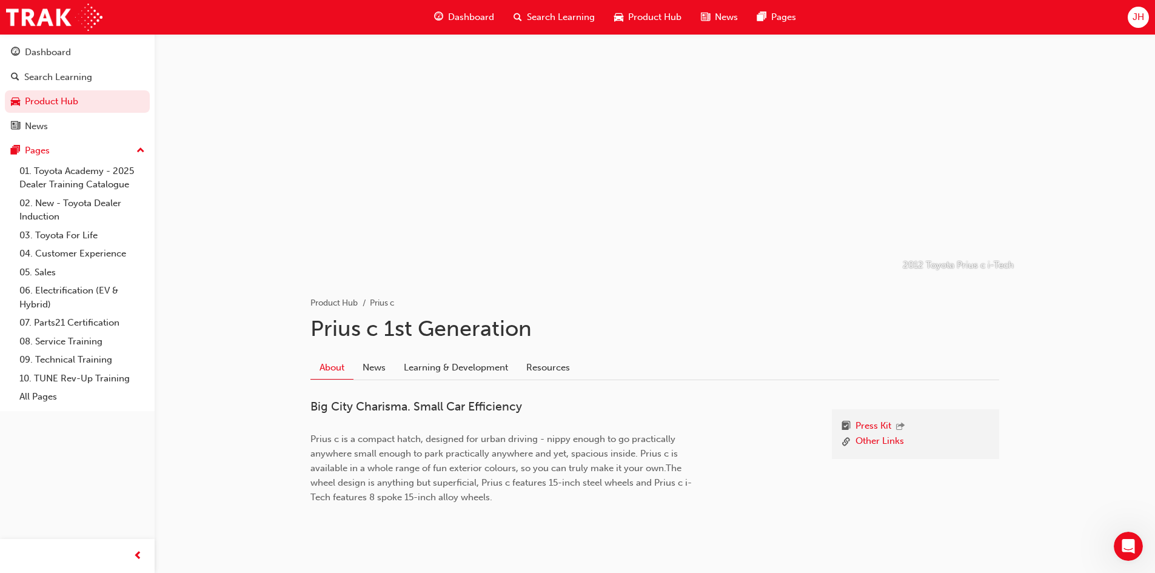
scroll to position [638, 0]
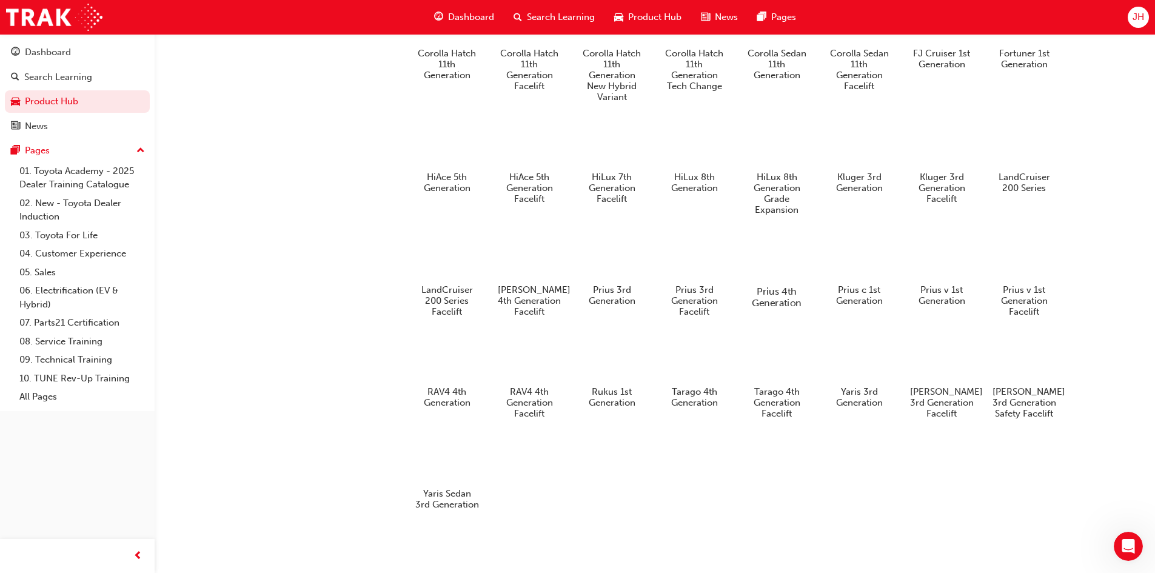
click at [775, 245] on div at bounding box center [776, 256] width 67 height 49
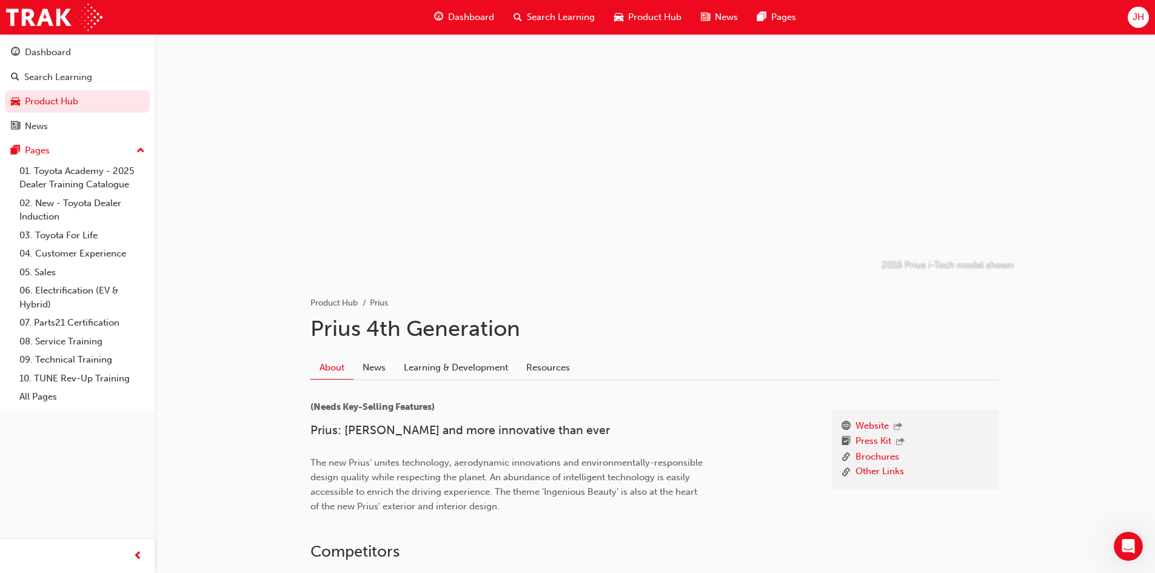
scroll to position [638, 0]
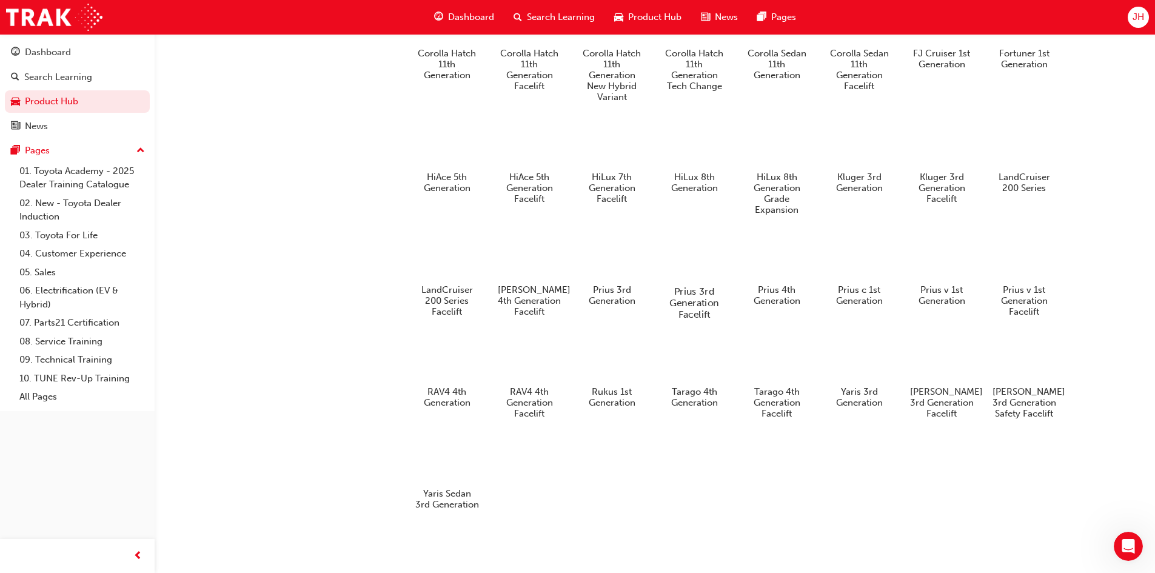
click at [698, 248] on div at bounding box center [693, 256] width 67 height 49
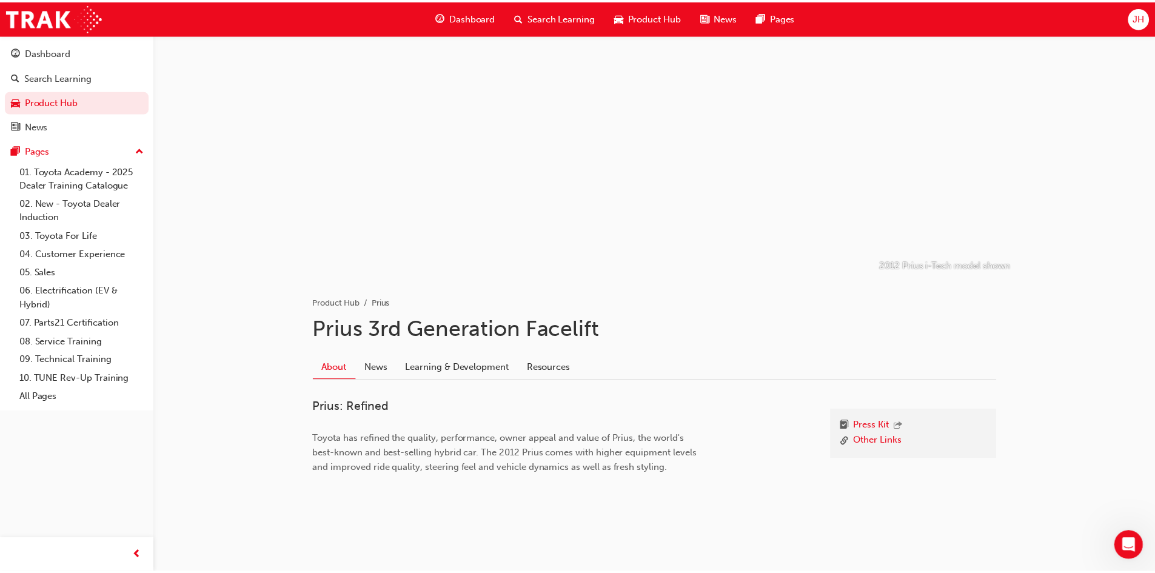
scroll to position [638, 0]
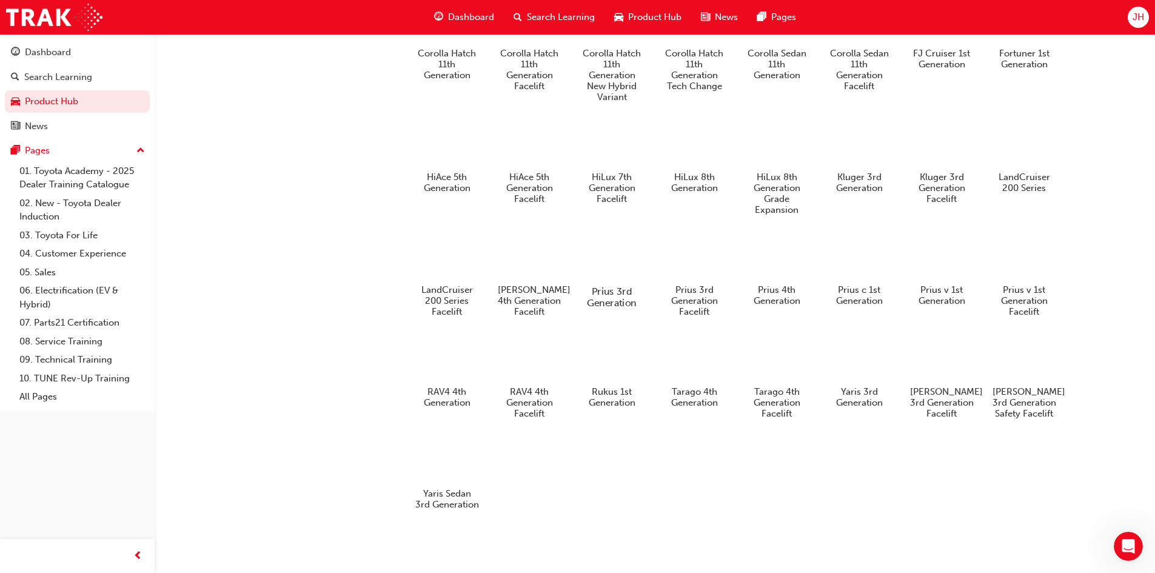
click at [610, 241] on div at bounding box center [611, 256] width 67 height 49
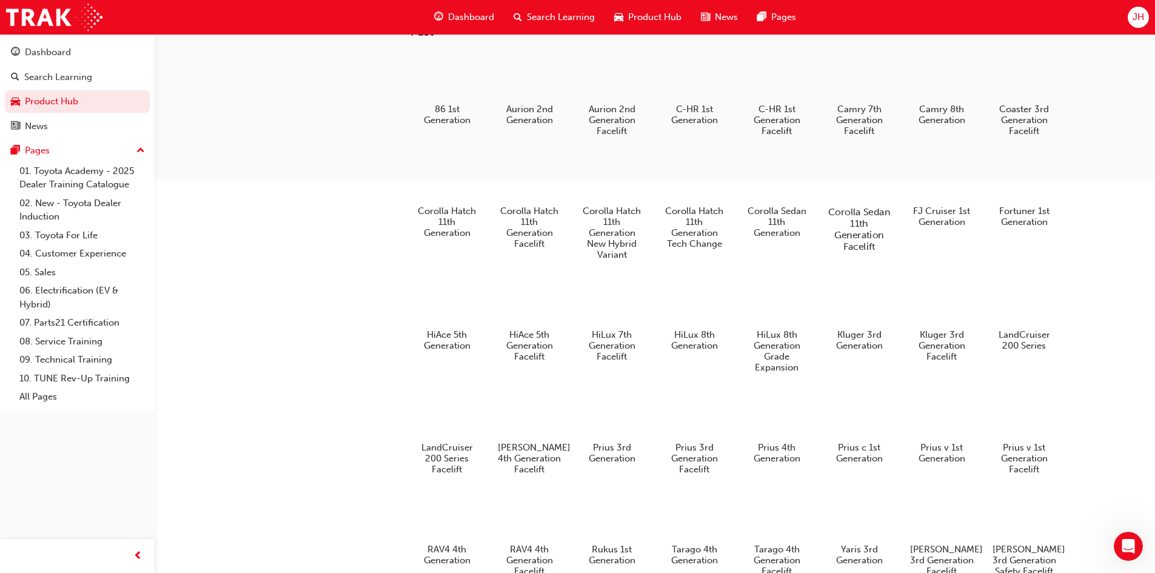
scroll to position [456, 0]
click at [940, 198] on div at bounding box center [941, 180] width 67 height 49
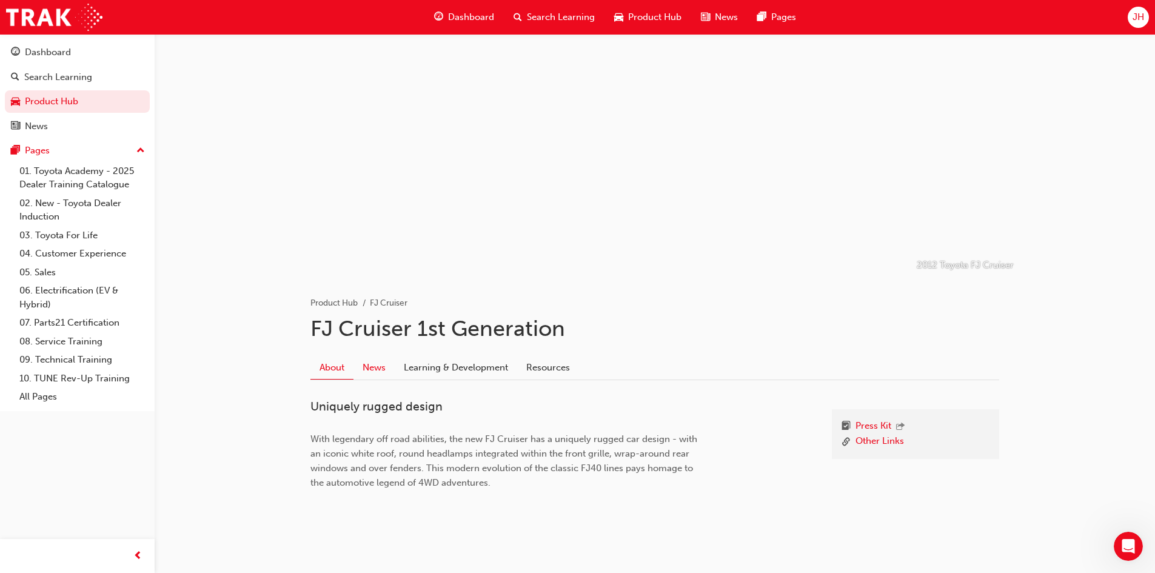
click at [364, 366] on link "News" at bounding box center [373, 367] width 41 height 23
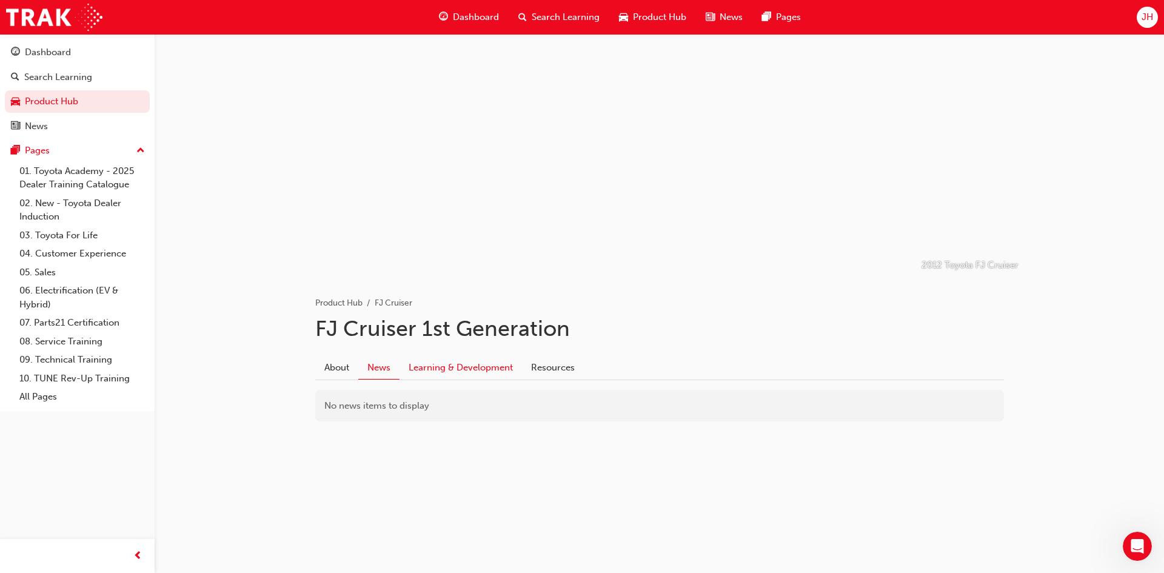
click at [412, 370] on link "Learning & Development" at bounding box center [461, 367] width 122 height 23
click at [526, 376] on link "Resources" at bounding box center [553, 367] width 62 height 23
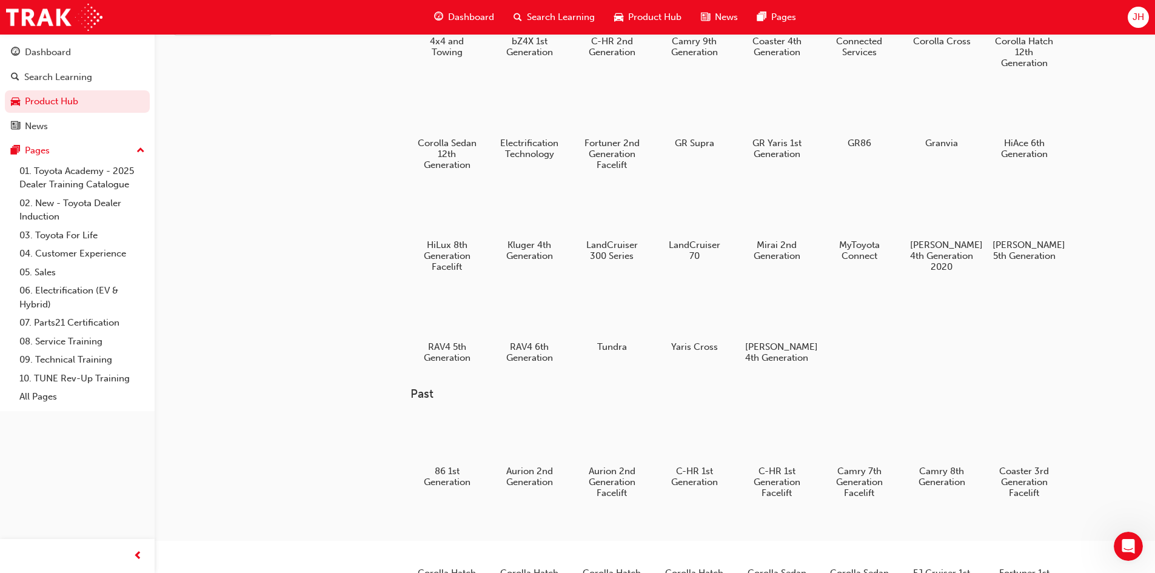
scroll to position [92, 0]
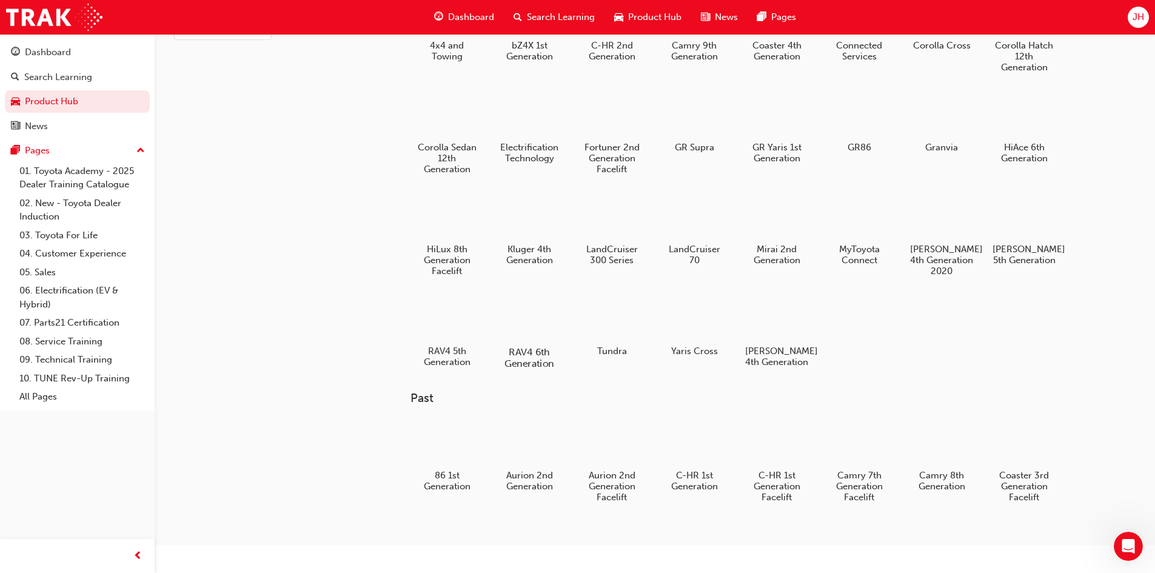
click at [535, 316] on div at bounding box center [528, 317] width 67 height 49
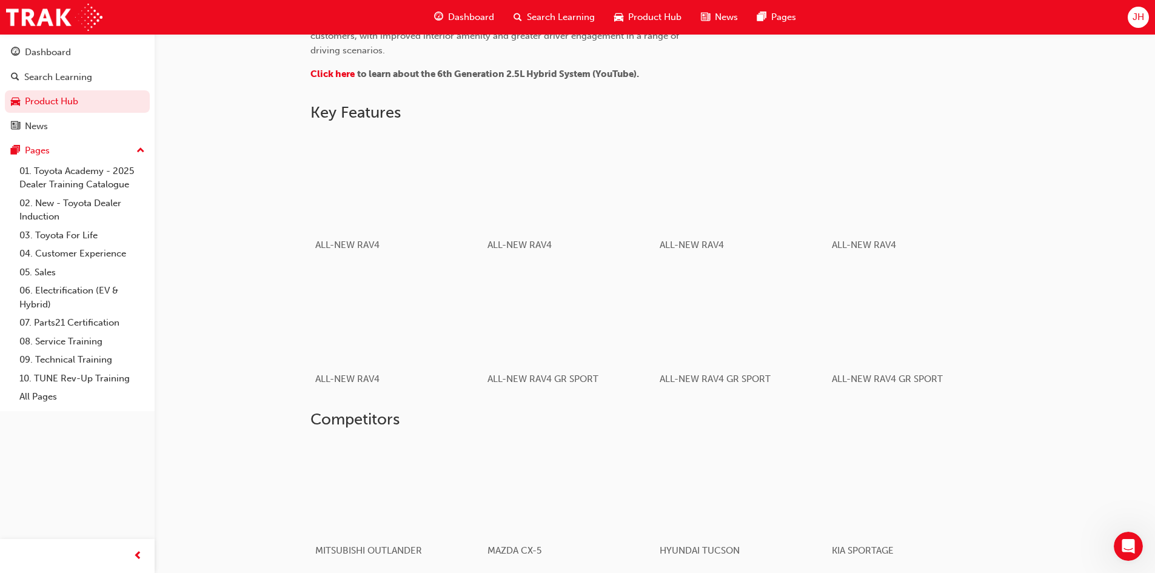
scroll to position [667, 0]
click at [899, 194] on div "button" at bounding box center [912, 180] width 173 height 97
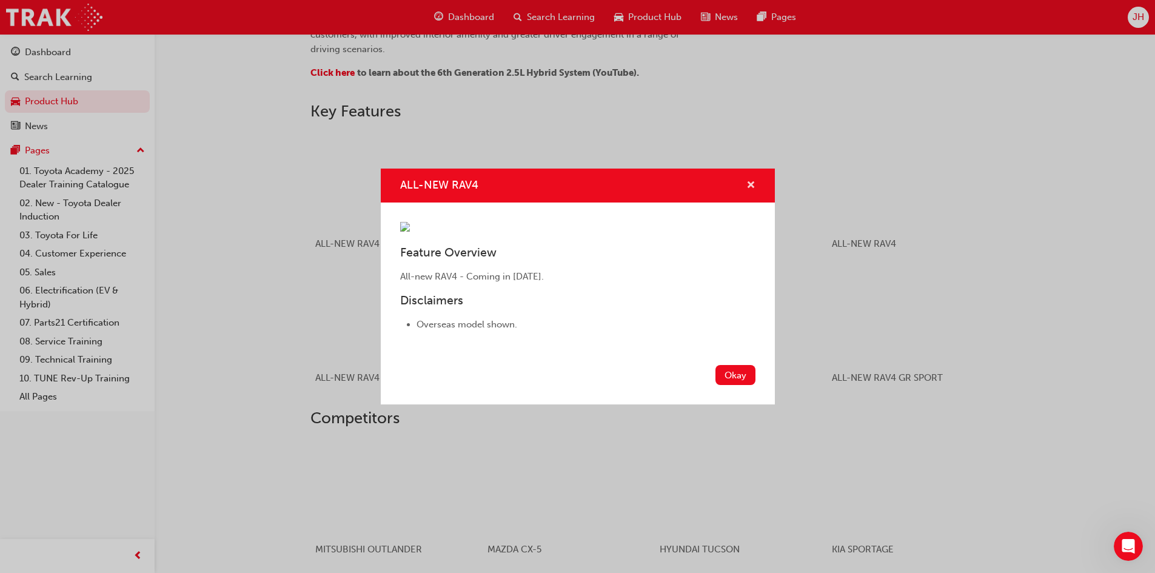
click at [747, 181] on span "cross-icon" at bounding box center [750, 186] width 9 height 11
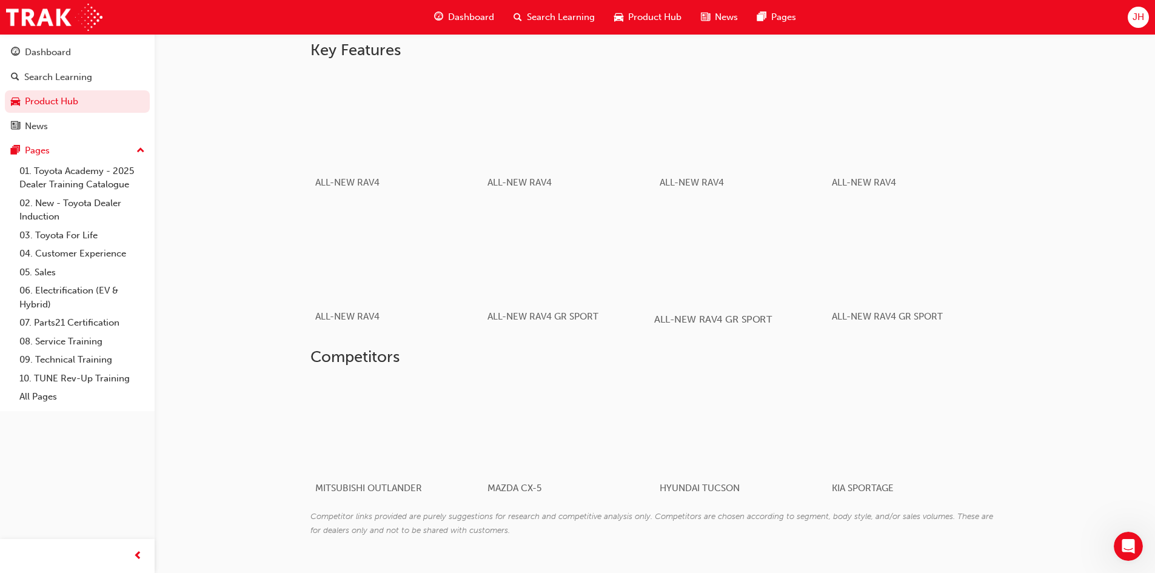
scroll to position [762, 0]
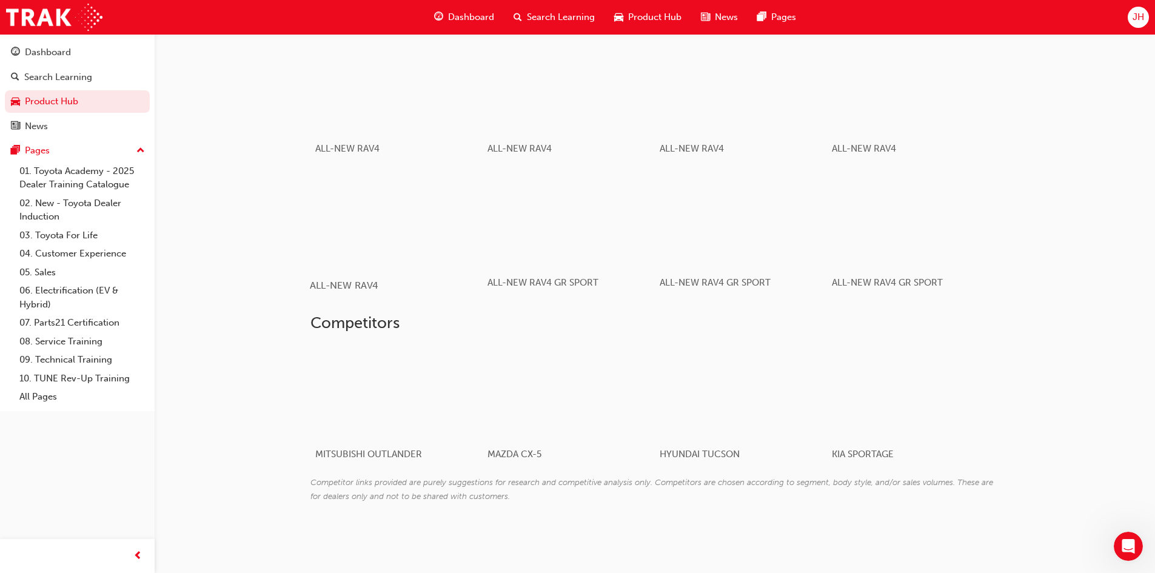
click at [438, 231] on div "button" at bounding box center [396, 218] width 173 height 97
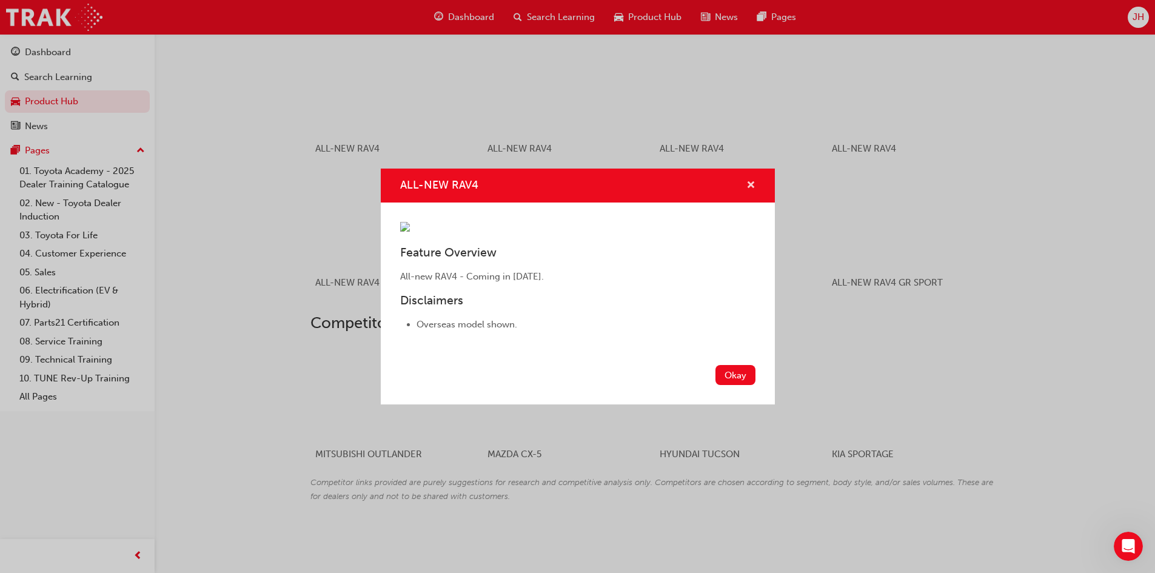
click at [751, 181] on span "cross-icon" at bounding box center [750, 186] width 9 height 11
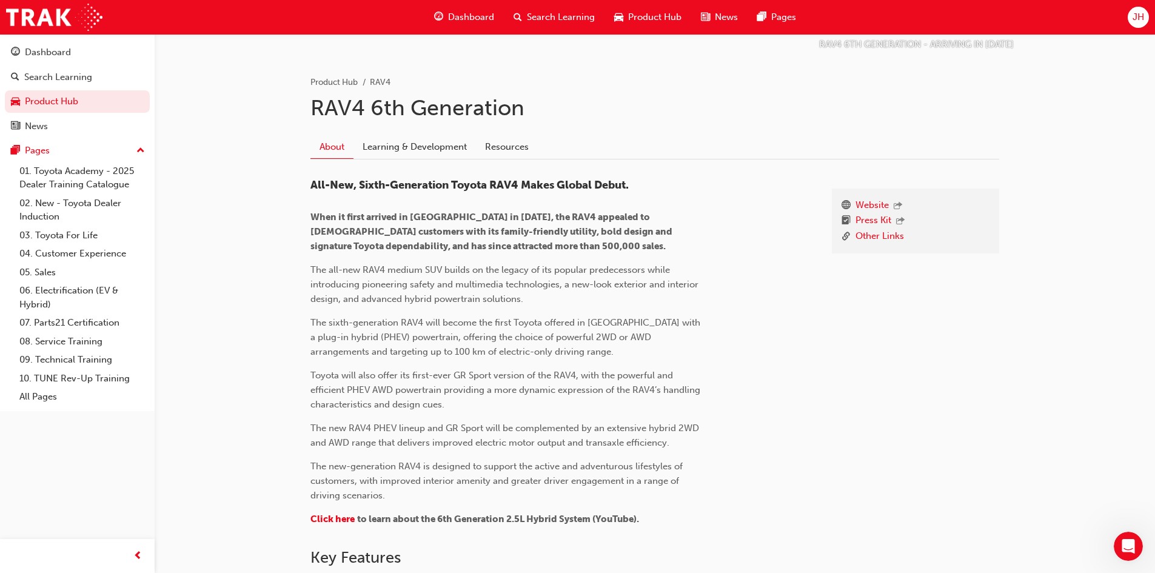
scroll to position [95, 0]
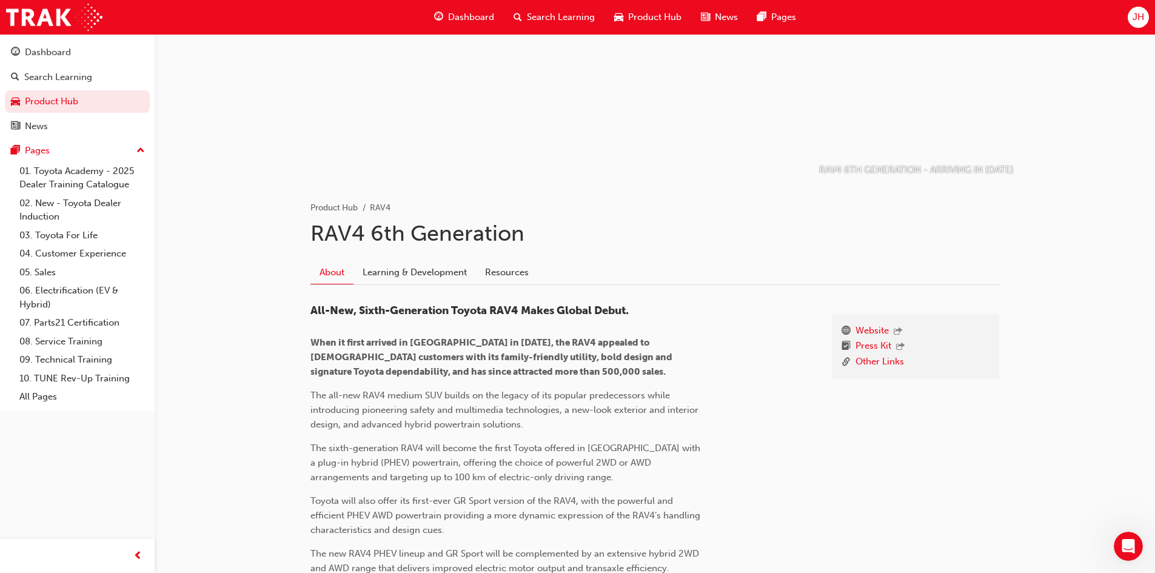
click at [392, 275] on link "Learning & Development" at bounding box center [414, 272] width 122 height 23
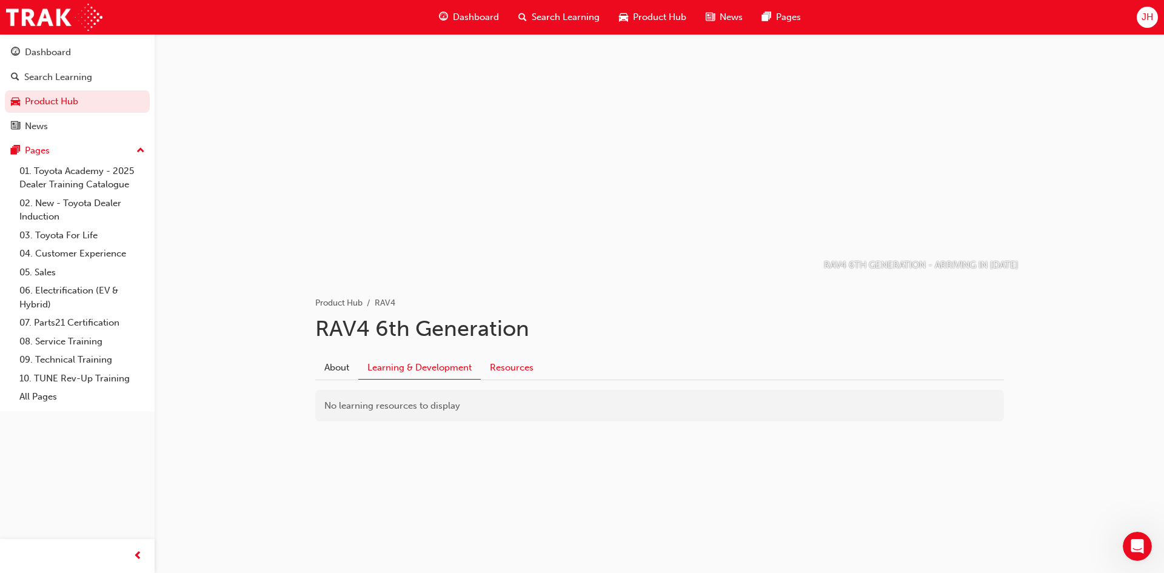
click at [515, 364] on link "Resources" at bounding box center [512, 367] width 62 height 23
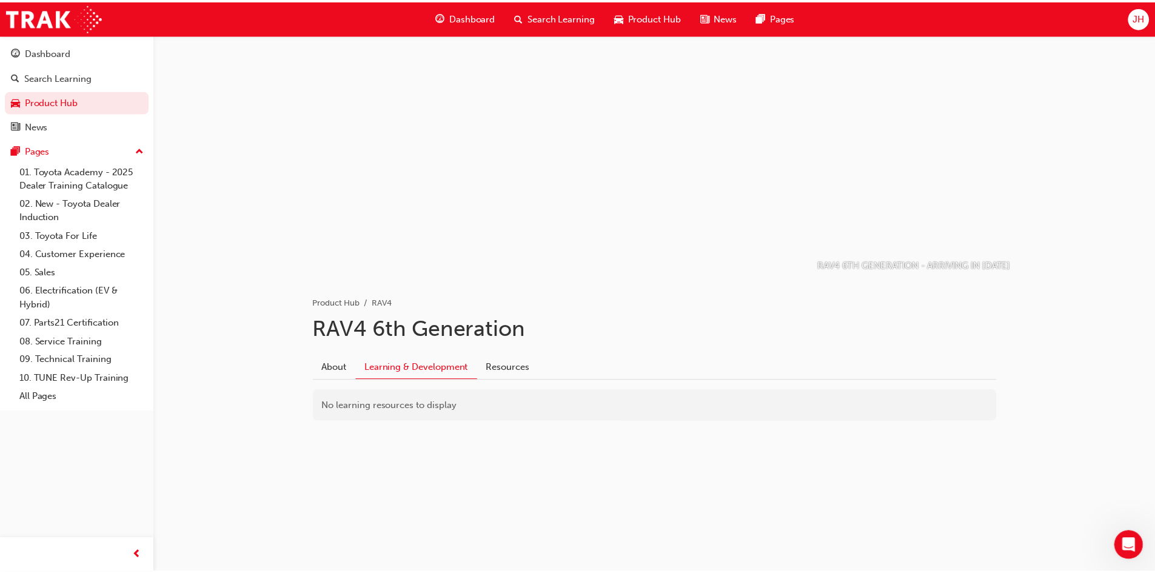
scroll to position [95, 0]
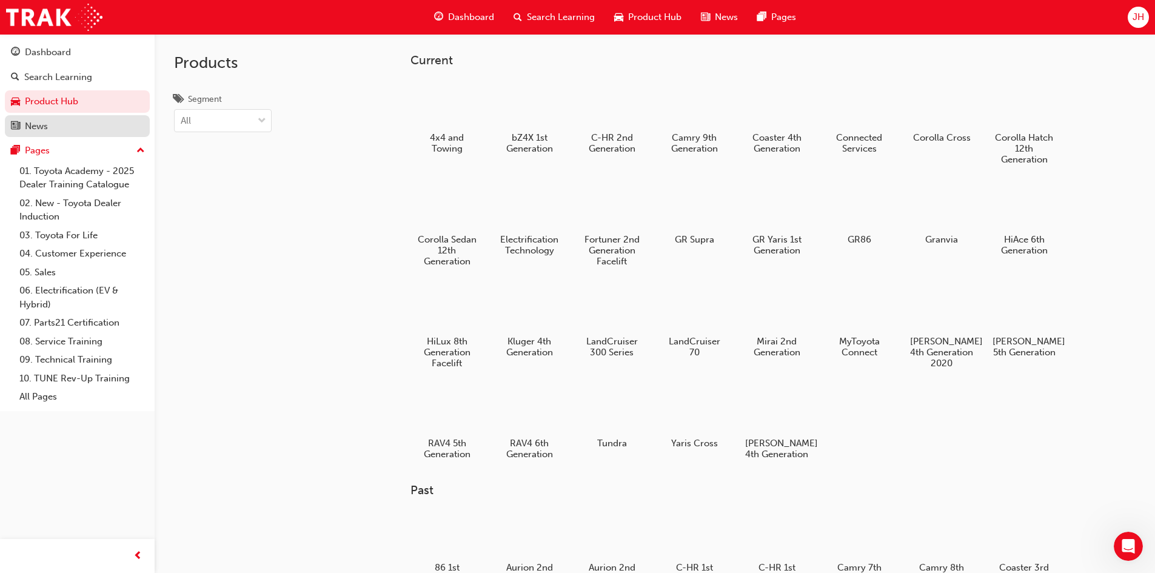
click at [46, 122] on div "News" at bounding box center [36, 126] width 23 height 14
